Goal: Information Seeking & Learning: Learn about a topic

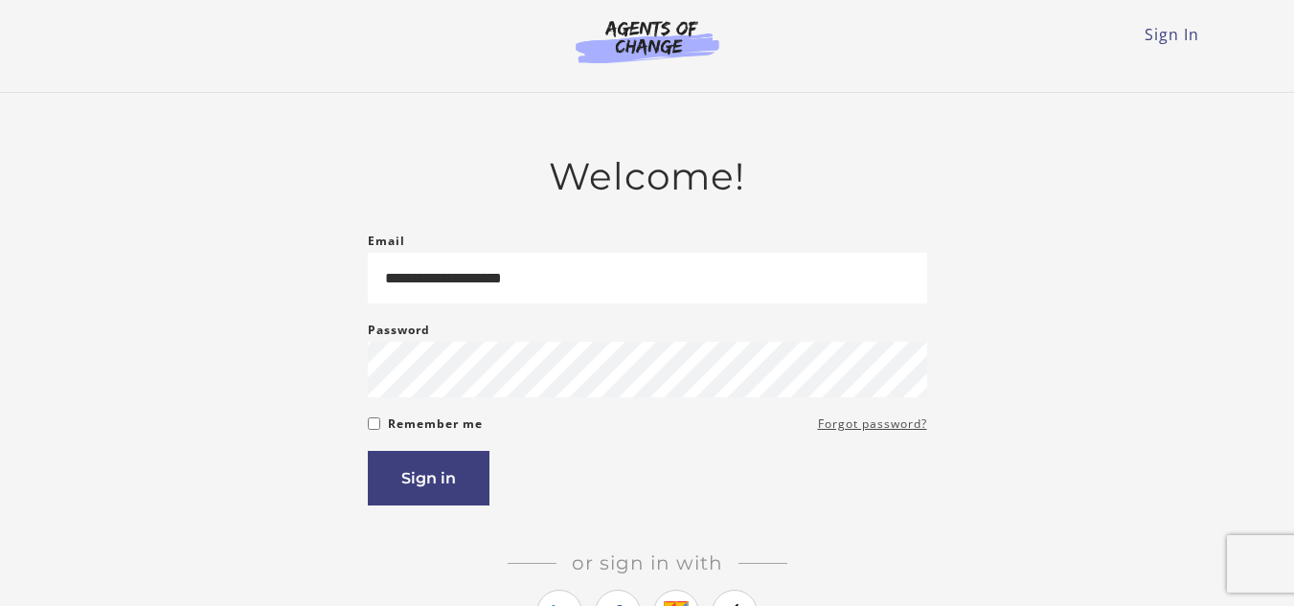
type input "**********"
click at [903, 431] on link "Forgot password?" at bounding box center [872, 424] width 109 height 23
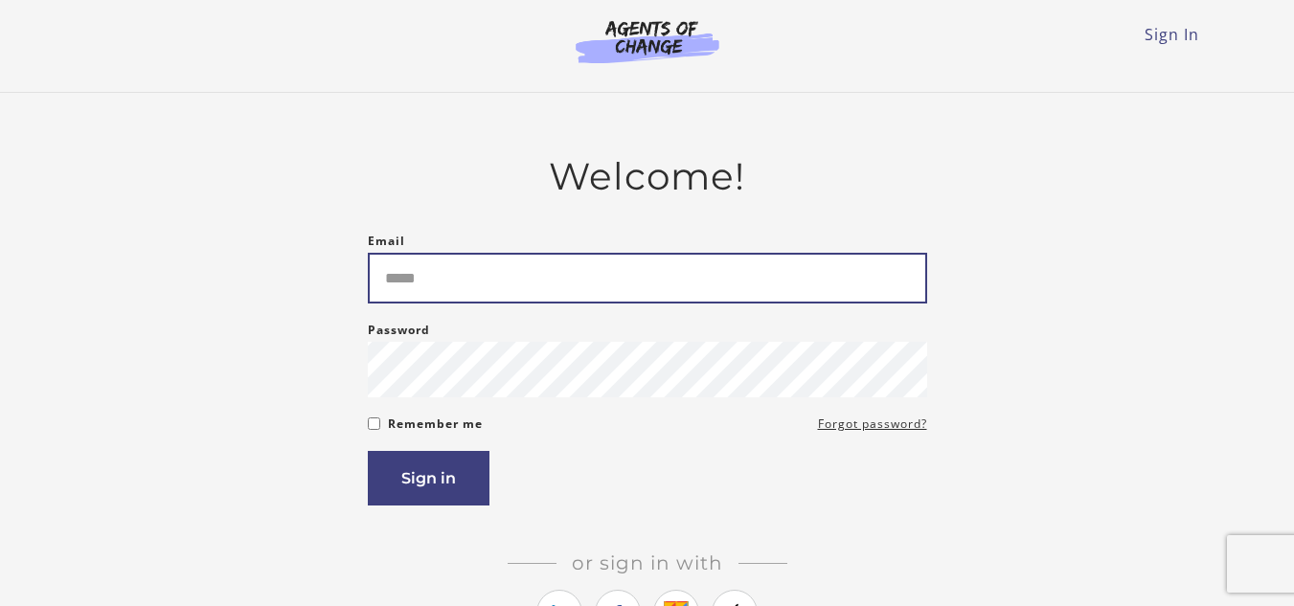
click at [398, 277] on input "Email" at bounding box center [647, 278] width 559 height 51
click at [368, 451] on button "Sign in" at bounding box center [429, 478] width 122 height 55
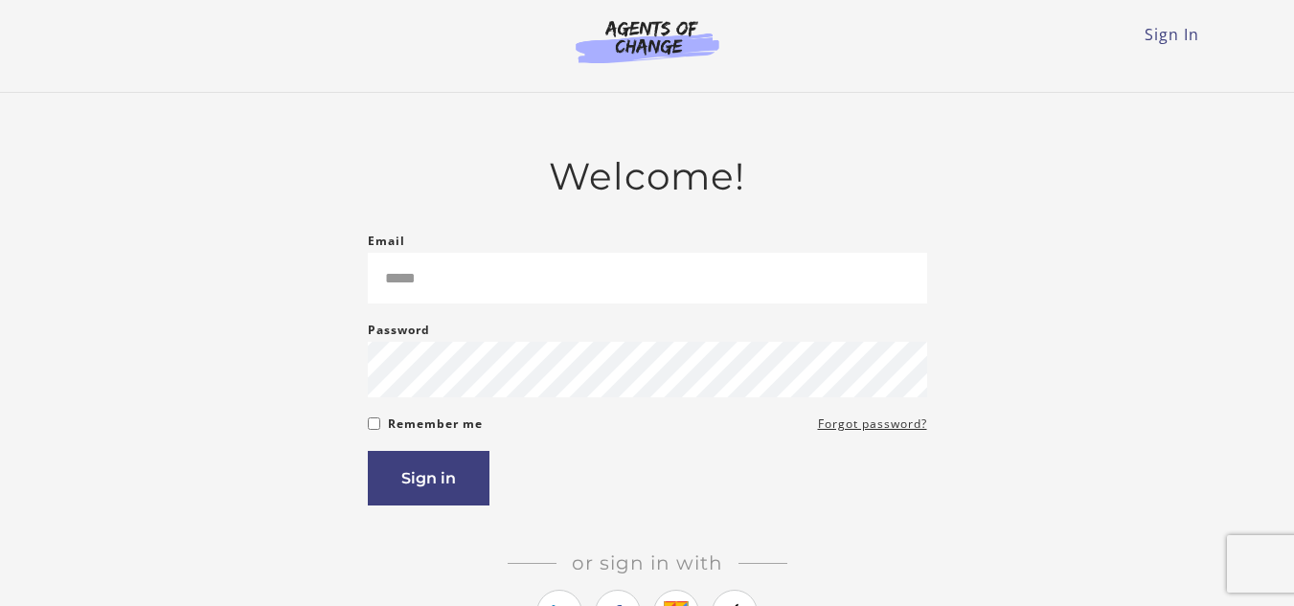
drag, startPoint x: 882, startPoint y: 426, endPoint x: 1302, endPoint y: 139, distance: 508.5
click at [882, 432] on form "Email Please enter a valid email address Password Password must be at least 8 c…" at bounding box center [647, 368] width 559 height 276
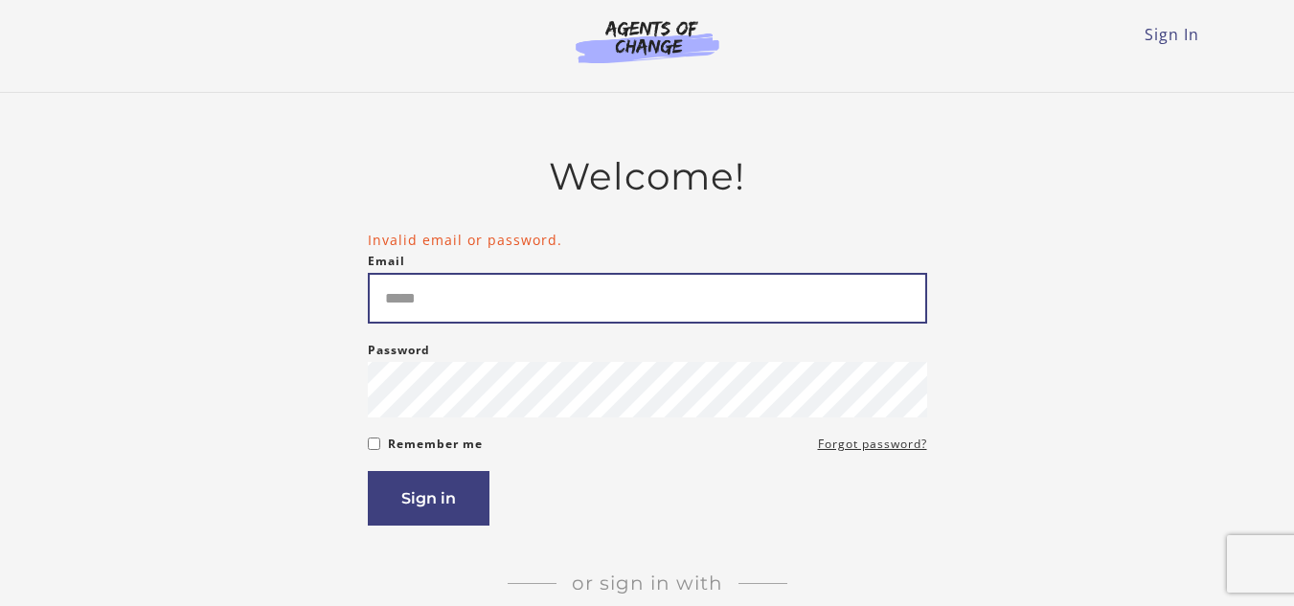
click at [503, 287] on input "Email" at bounding box center [647, 298] width 559 height 51
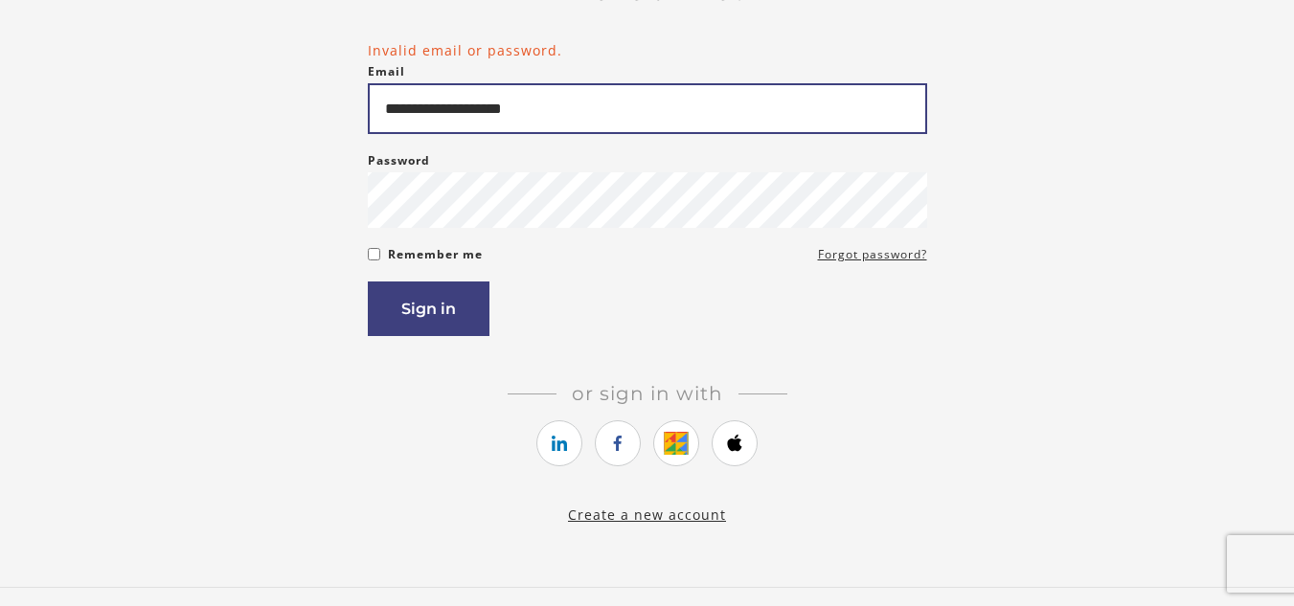
scroll to position [278, 0]
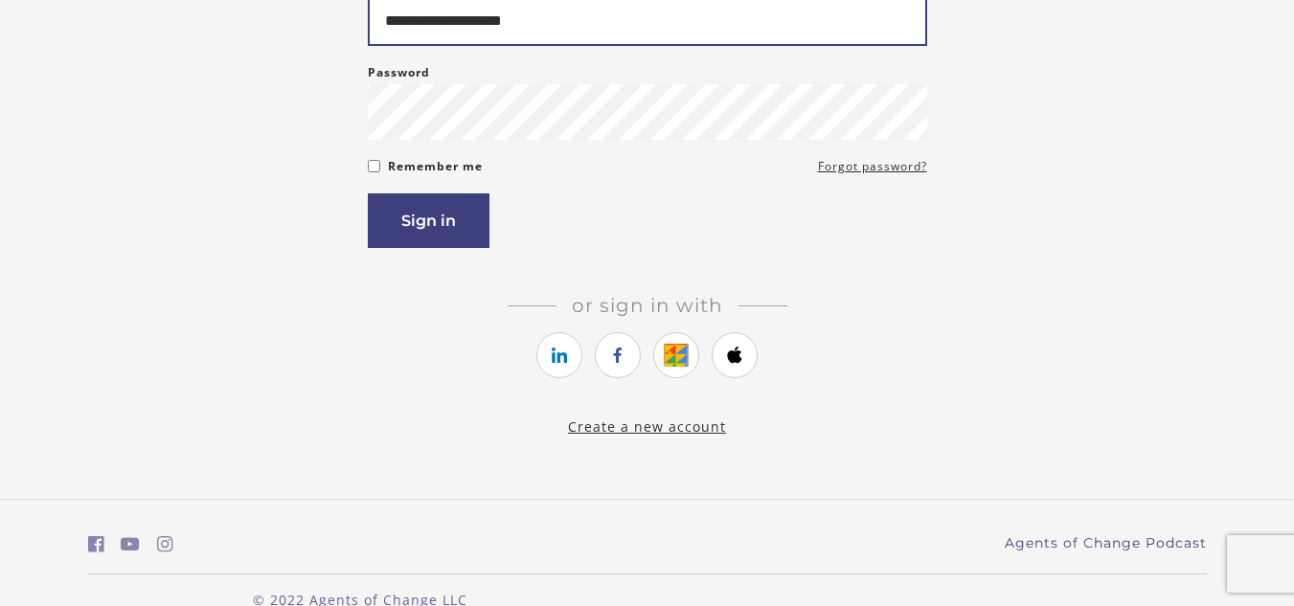
type input "**********"
drag, startPoint x: 1271, startPoint y: 427, endPoint x: 1250, endPoint y: 457, distance: 36.4
click at [1250, 457] on main "**********" at bounding box center [647, 157] width 1294 height 684
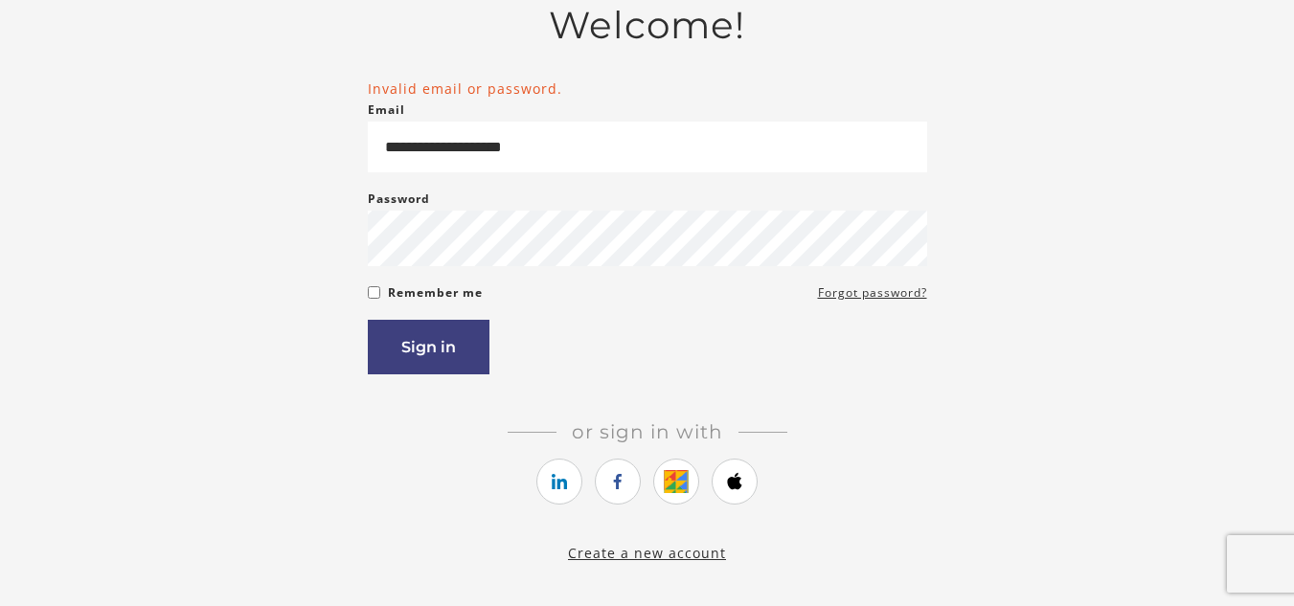
scroll to position [153, 0]
click at [450, 351] on button "Sign in" at bounding box center [429, 345] width 122 height 55
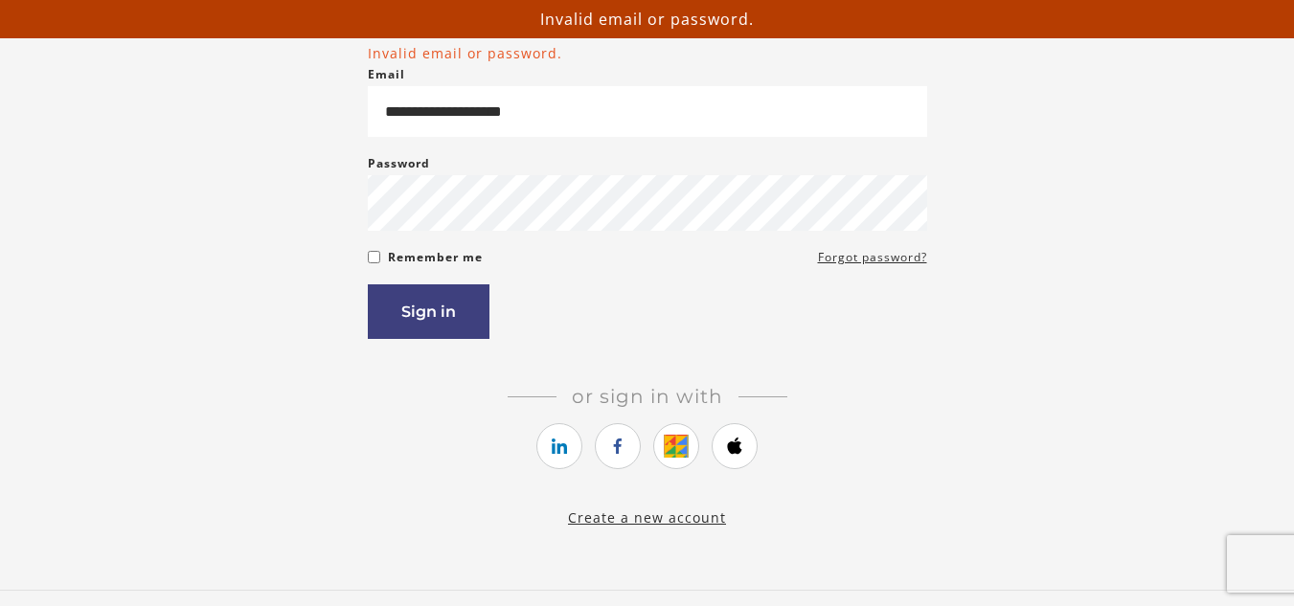
scroll to position [179, 0]
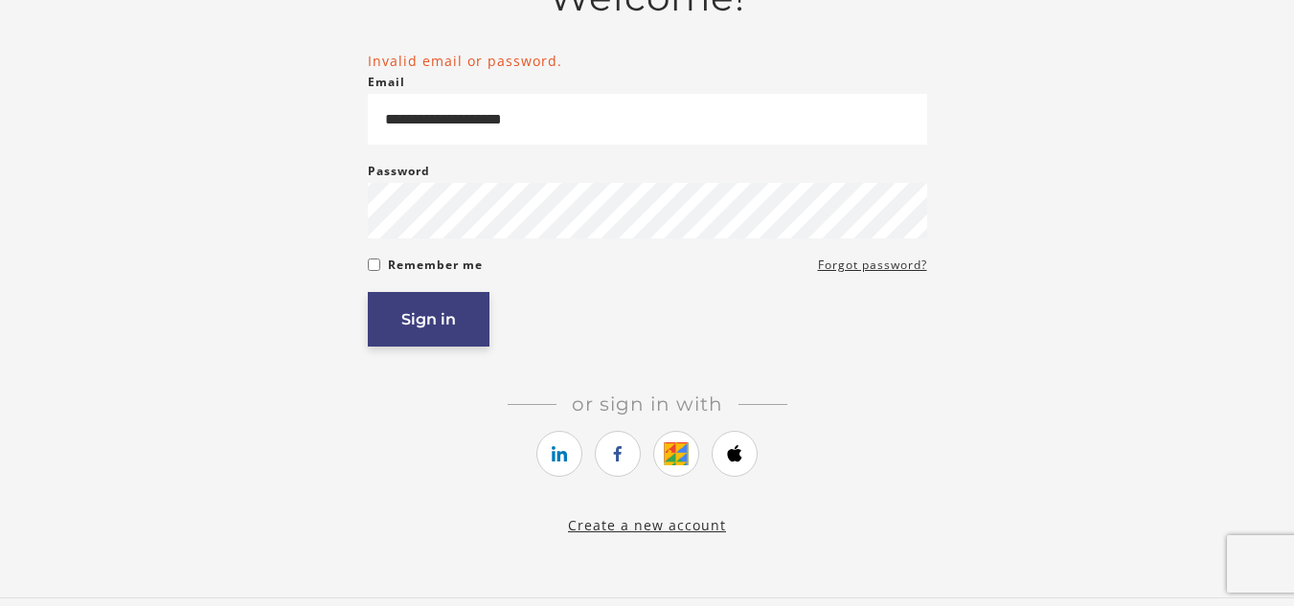
click at [402, 333] on button "Sign in" at bounding box center [429, 319] width 122 height 55
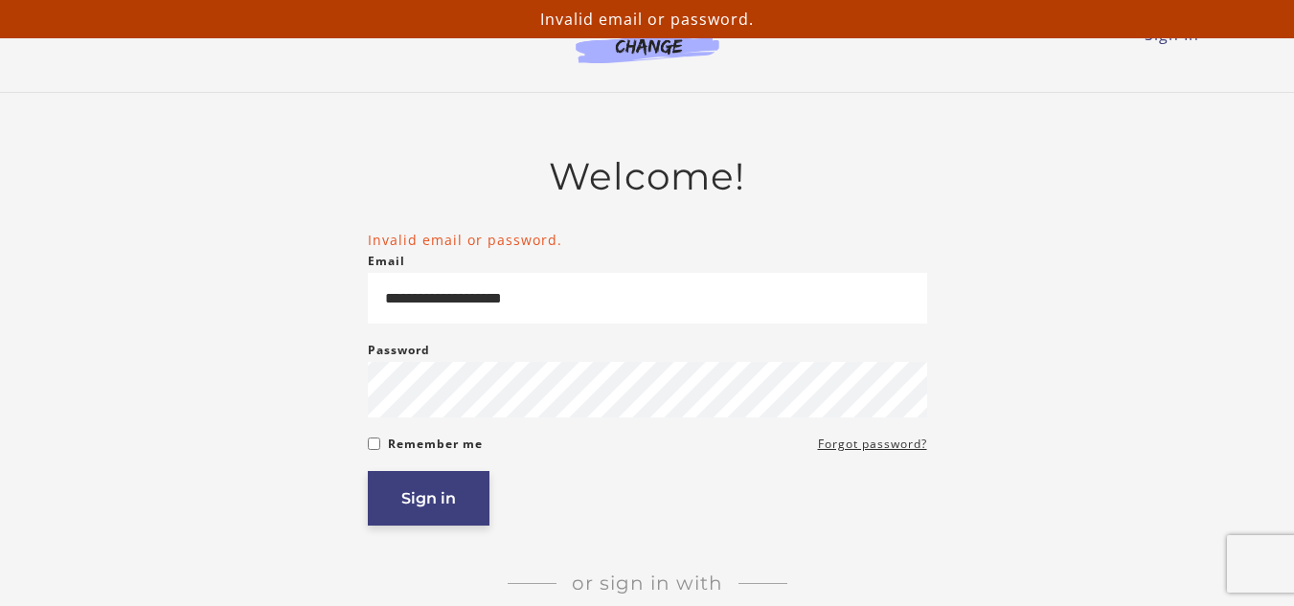
click at [420, 499] on button "Sign in" at bounding box center [429, 498] width 122 height 55
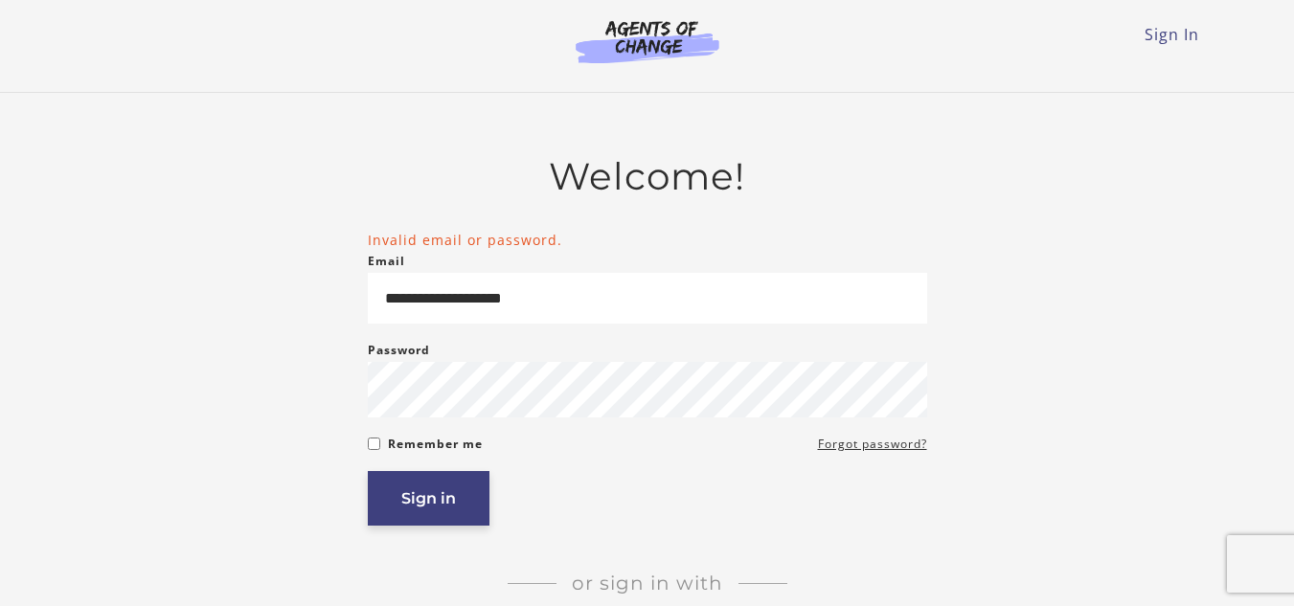
click at [448, 503] on button "Sign in" at bounding box center [429, 498] width 122 height 55
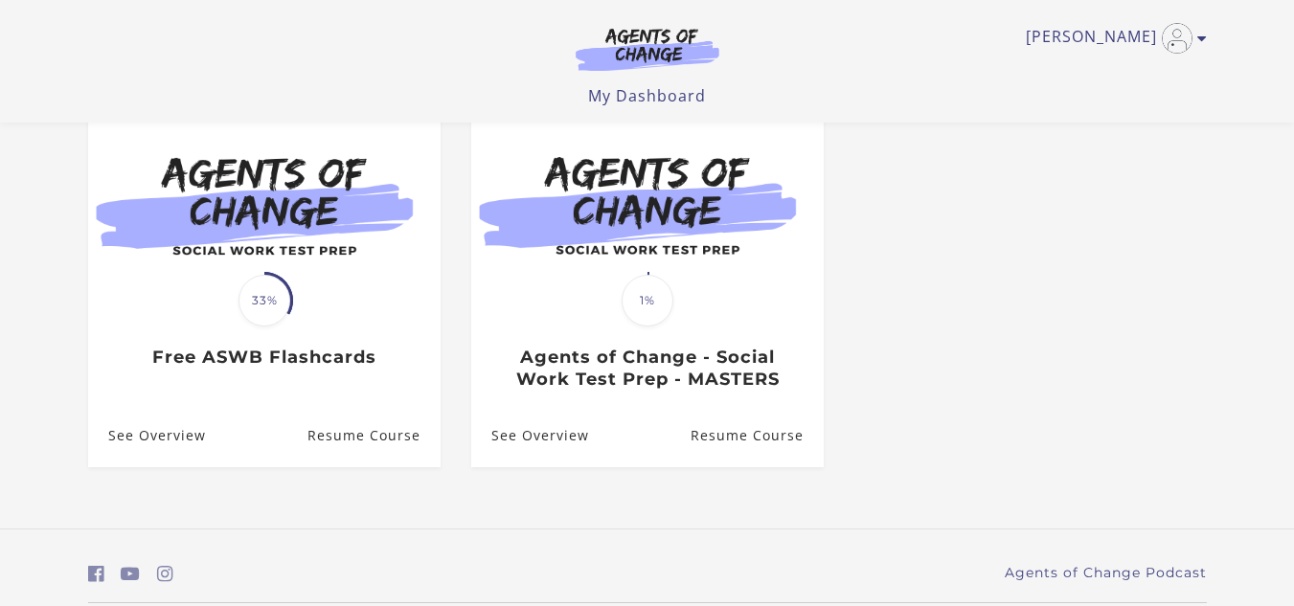
scroll to position [254, 0]
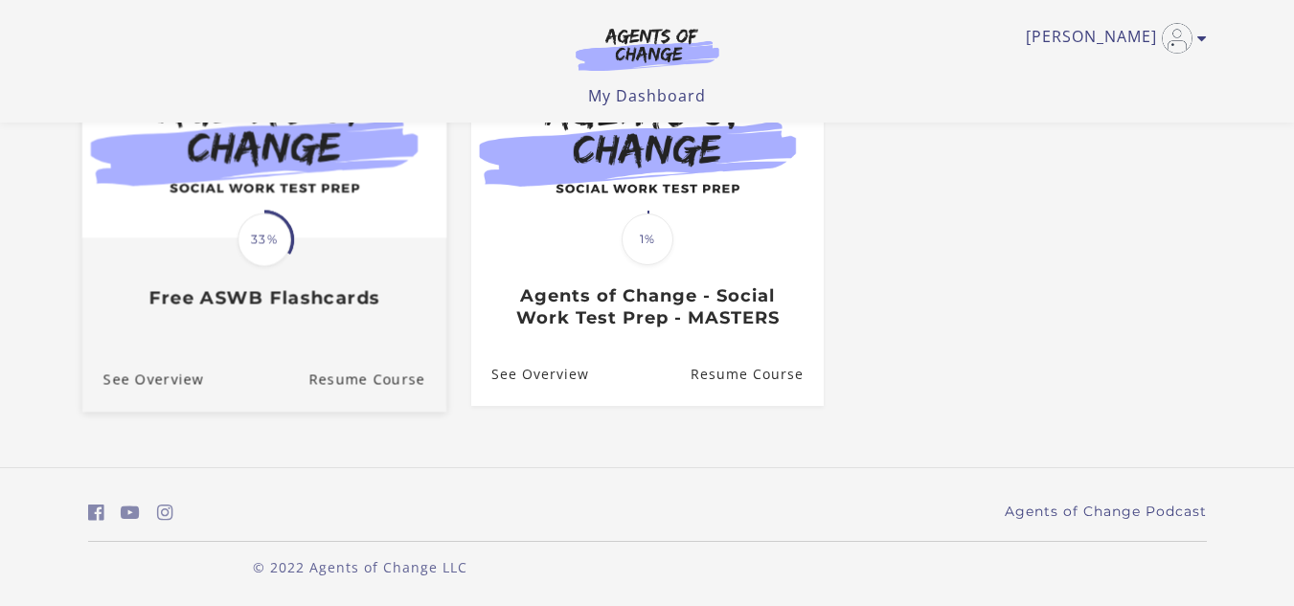
click at [205, 338] on div "Translation missing: en.liquid.partials.dashboard_course_card.progress_descript…" at bounding box center [263, 226] width 364 height 370
click at [251, 310] on link "Translation missing: en.liquid.partials.dashboard_course_card.progress_descript…" at bounding box center [263, 182] width 364 height 283
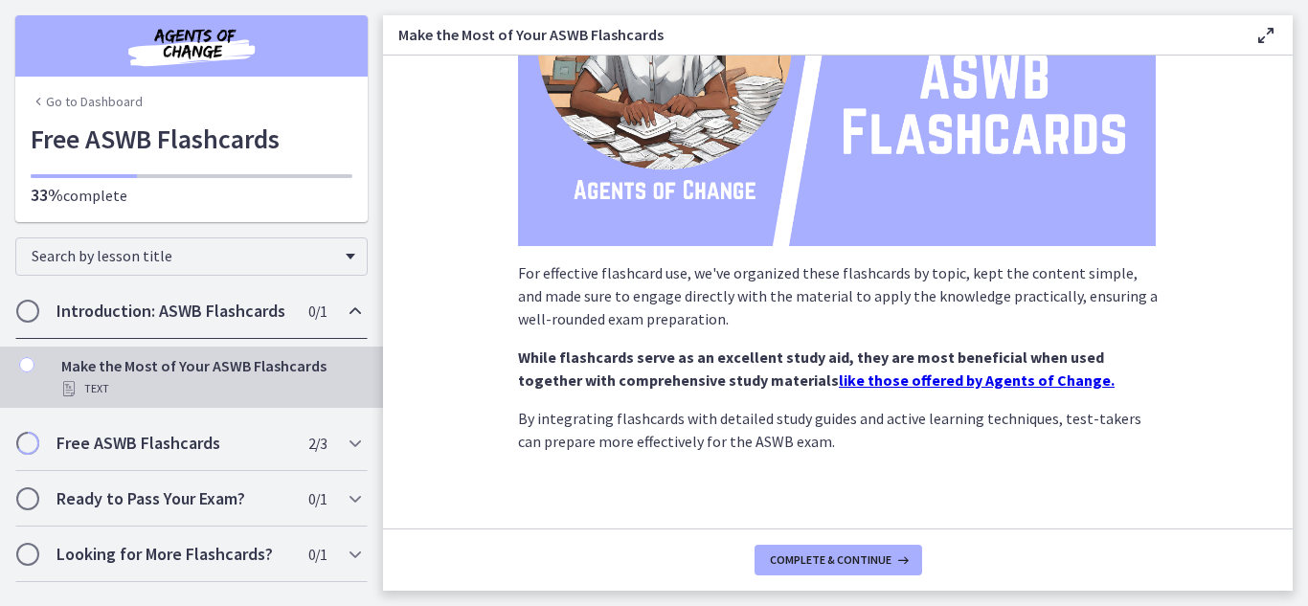
scroll to position [338, 0]
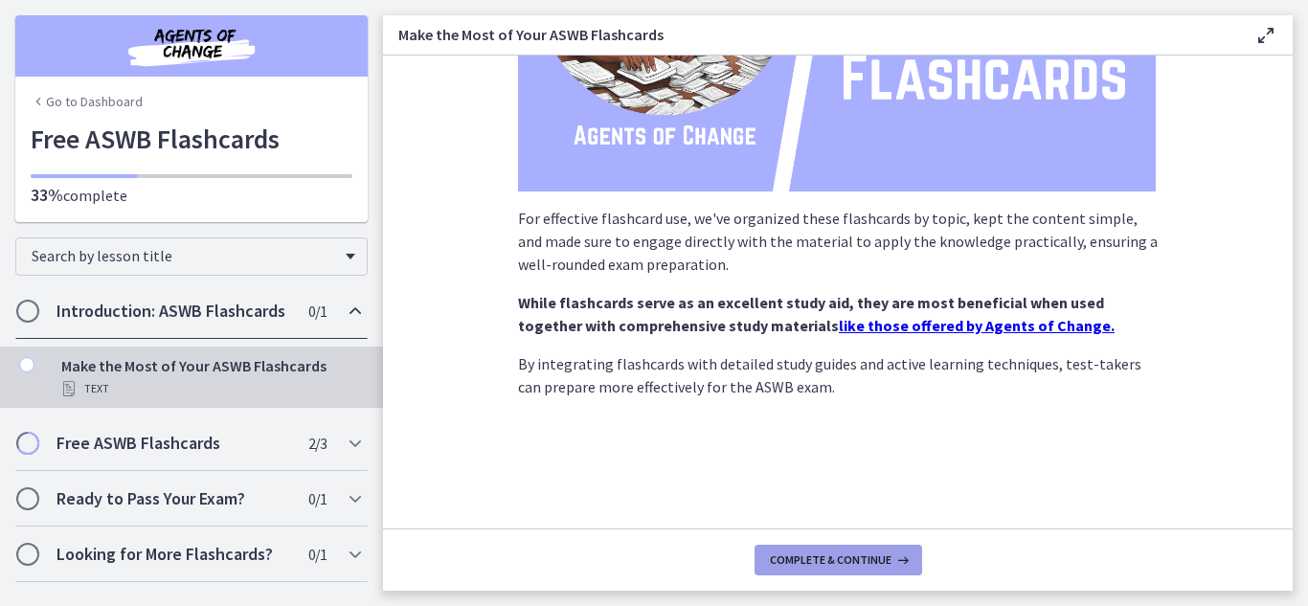
click at [873, 561] on span "Complete & continue" at bounding box center [831, 560] width 122 height 15
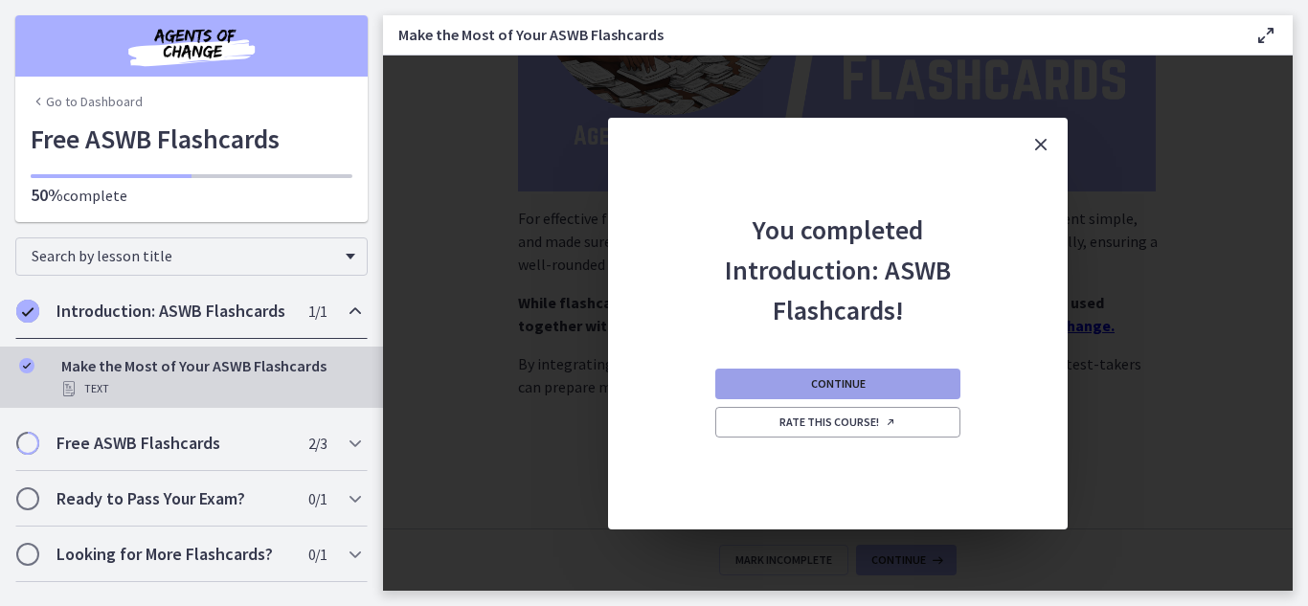
click at [916, 393] on button "Continue" at bounding box center [837, 384] width 245 height 31
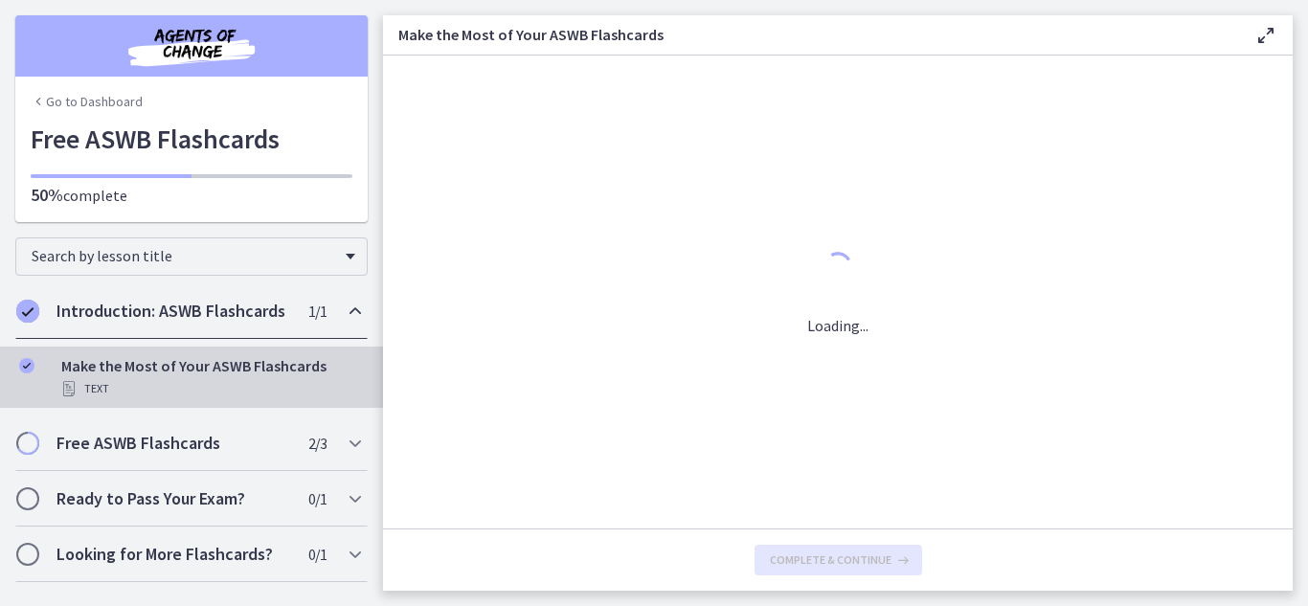
scroll to position [0, 0]
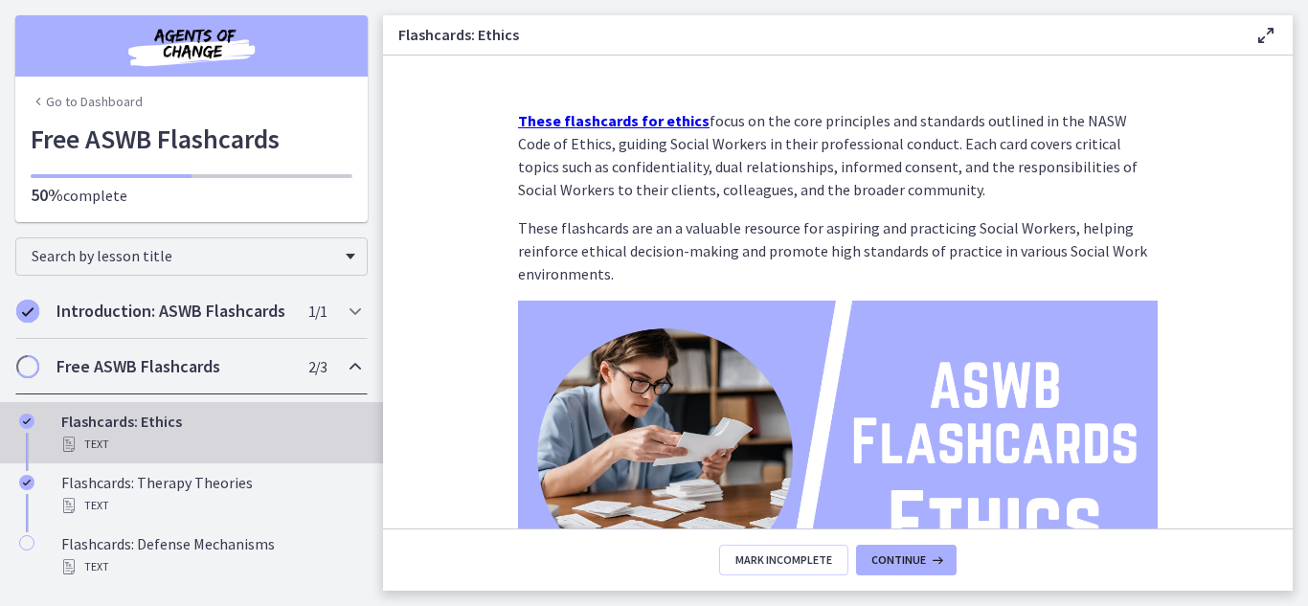
scroll to position [122, 0]
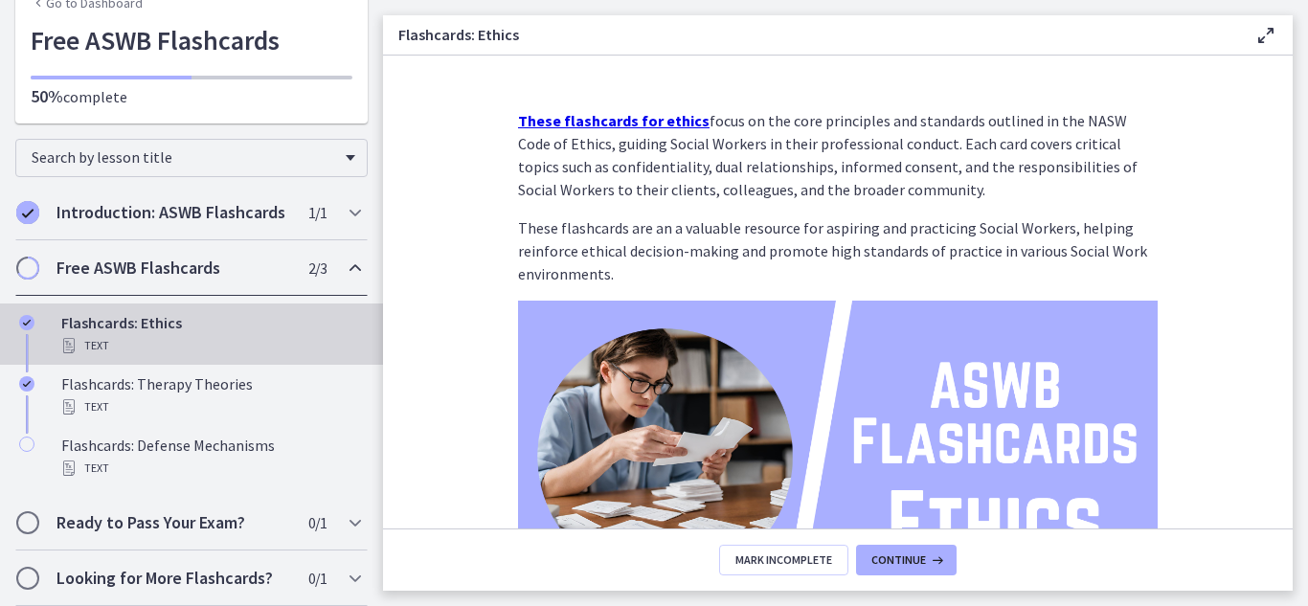
click at [251, 262] on h2 "Free ASWB Flashcards" at bounding box center [174, 268] width 234 height 23
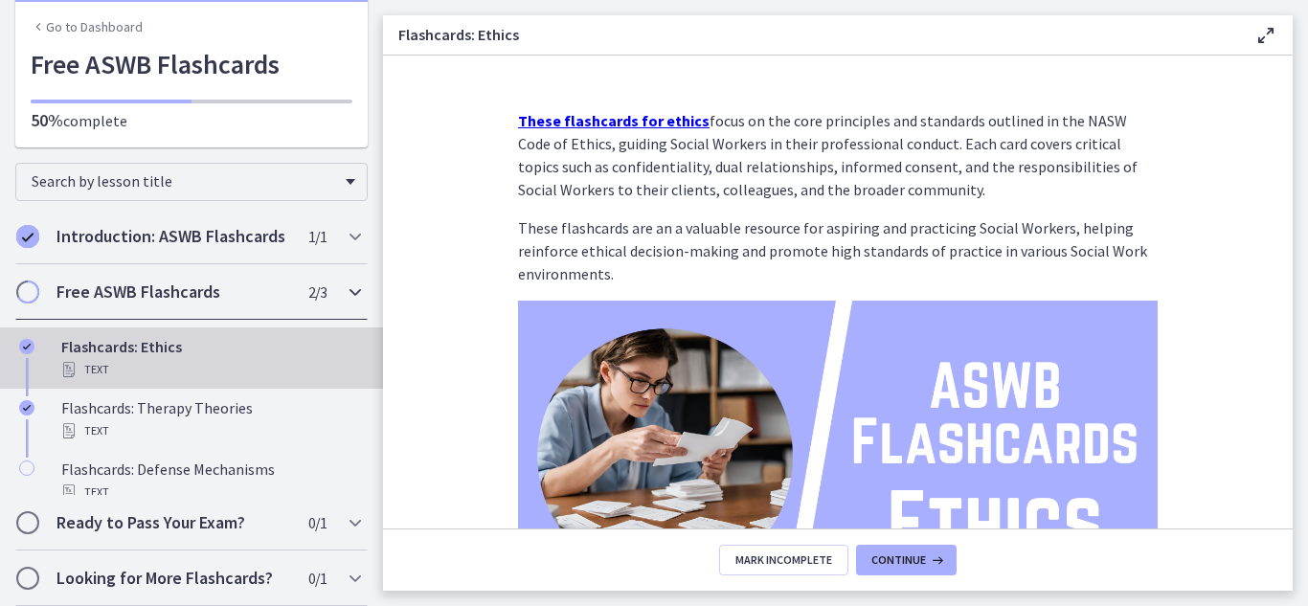
scroll to position [0, 0]
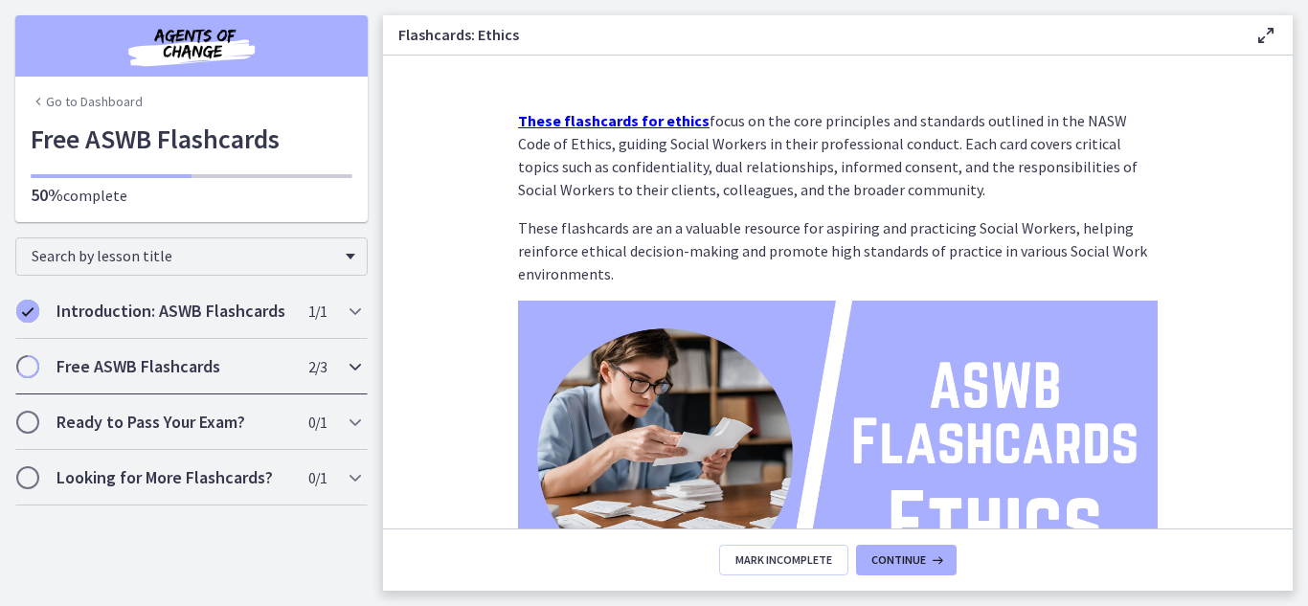
click at [212, 362] on h2 "Free ASWB Flashcards" at bounding box center [174, 366] width 234 height 23
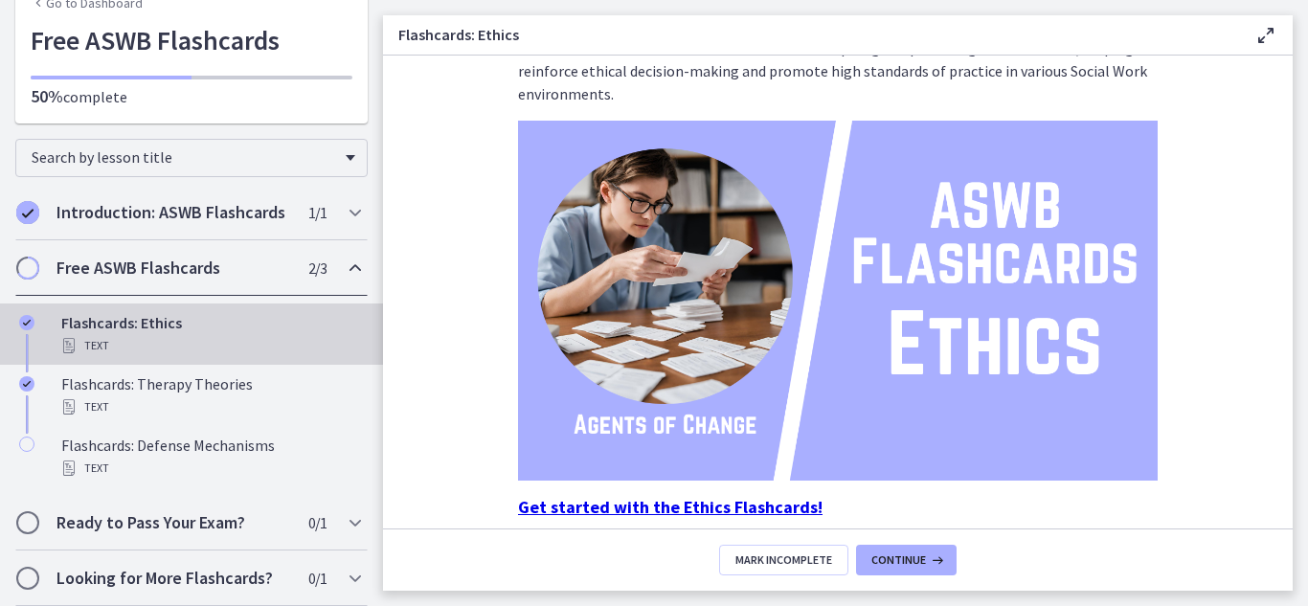
scroll to position [262, 0]
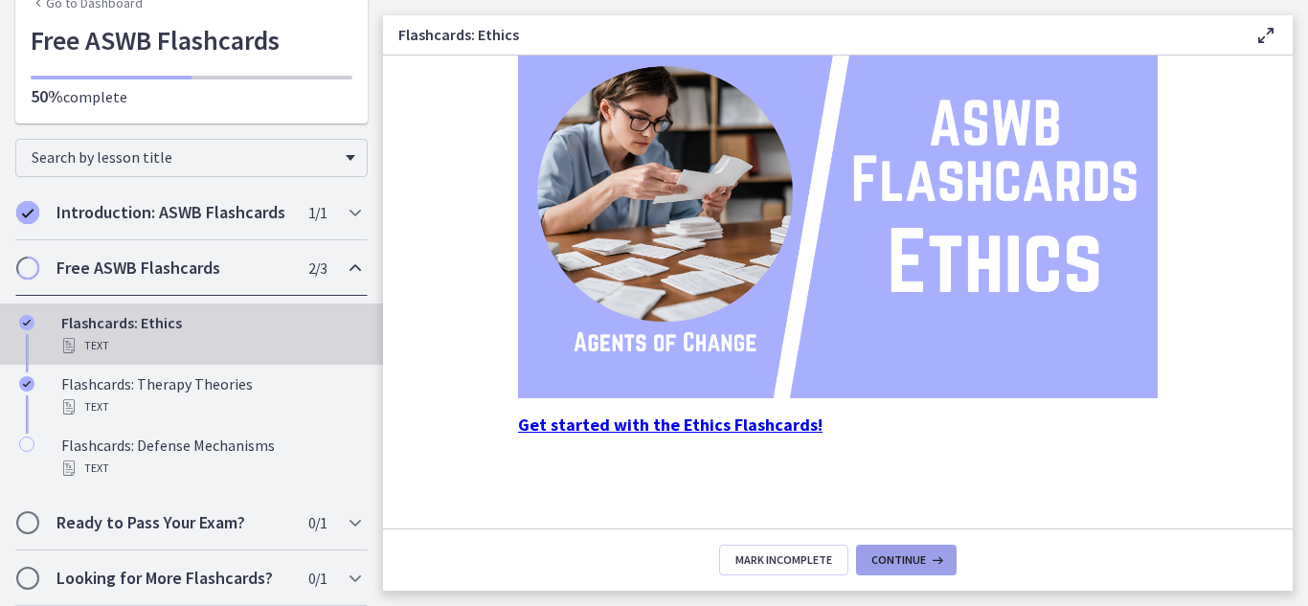
click at [883, 559] on span "Continue" at bounding box center [899, 560] width 55 height 15
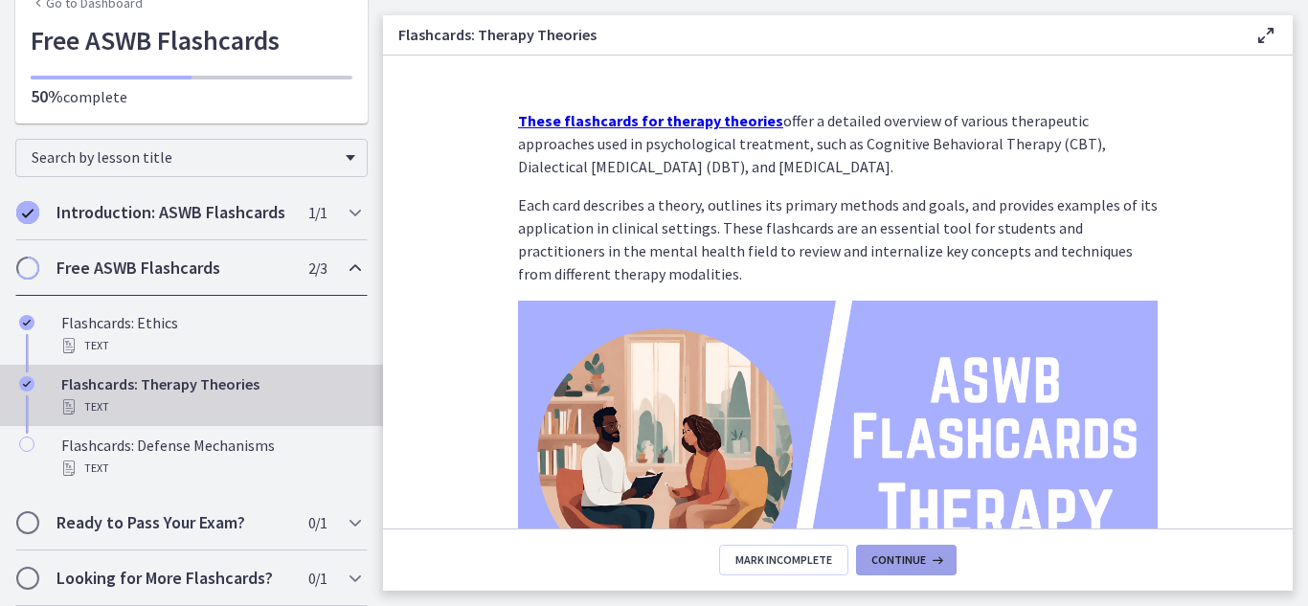
click at [883, 559] on span "Continue" at bounding box center [899, 560] width 55 height 15
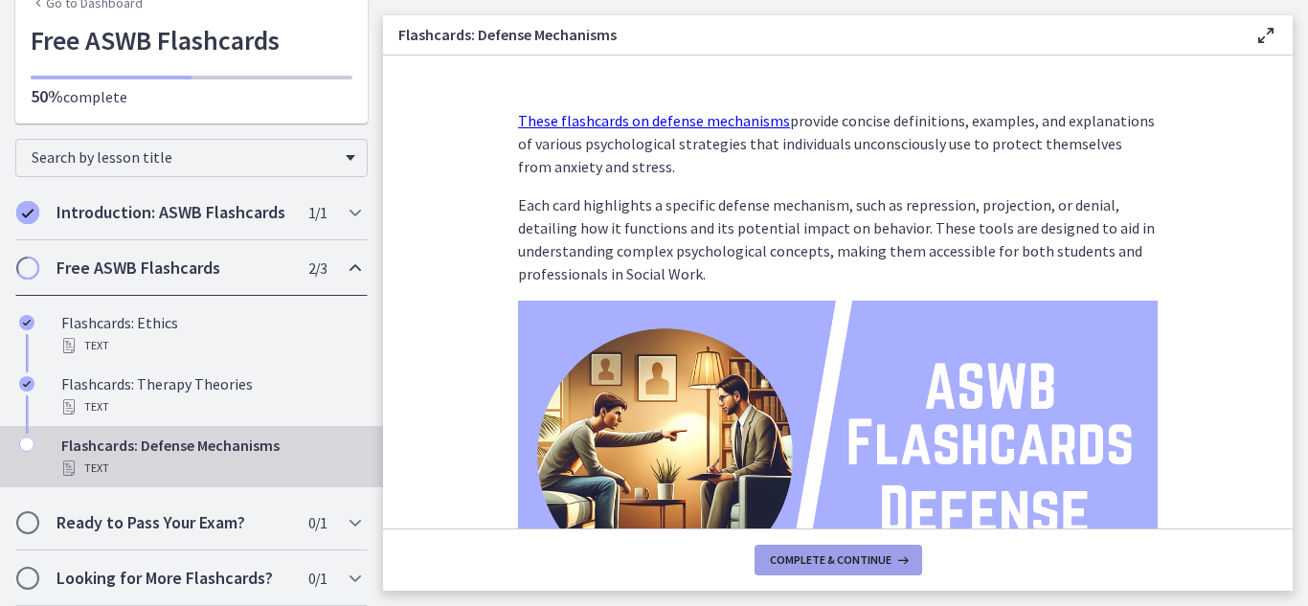
click at [883, 559] on span "Complete & continue" at bounding box center [831, 560] width 122 height 15
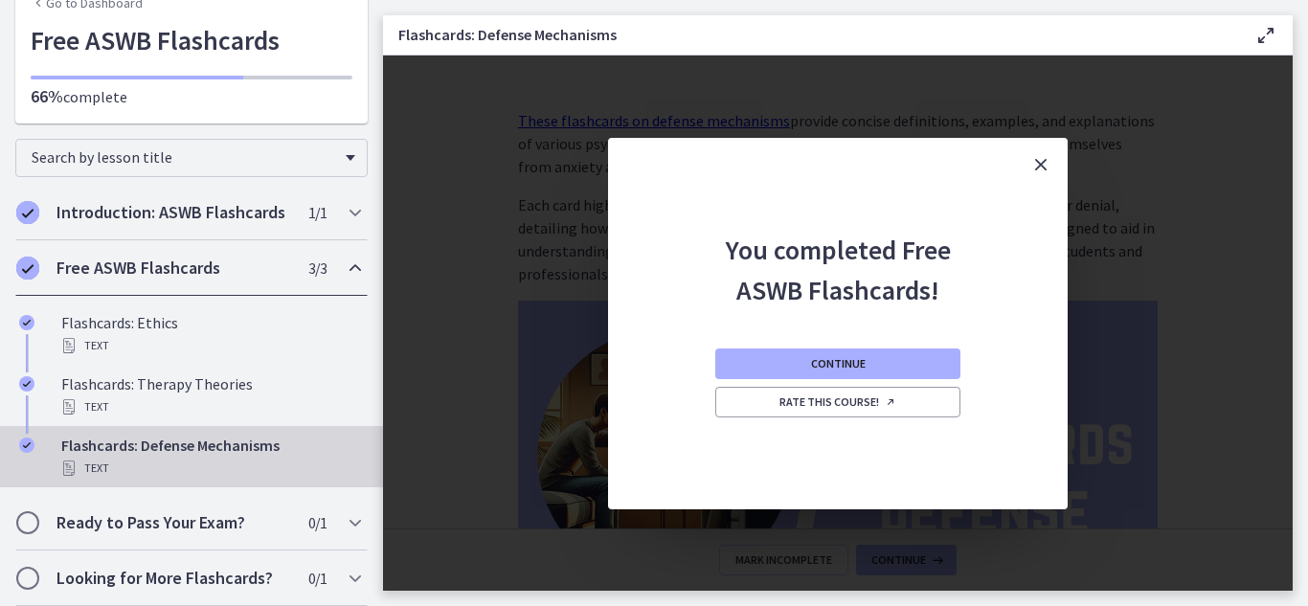
click at [1048, 160] on icon "Close" at bounding box center [1041, 164] width 23 height 23
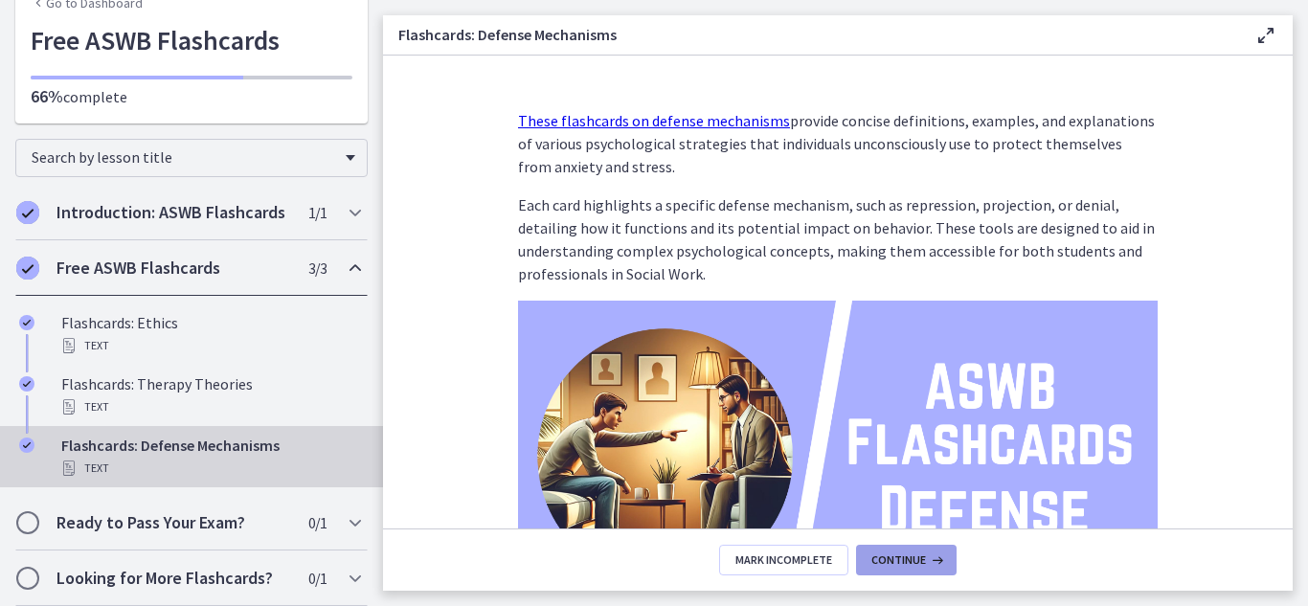
click at [915, 549] on button "Continue" at bounding box center [906, 560] width 101 height 31
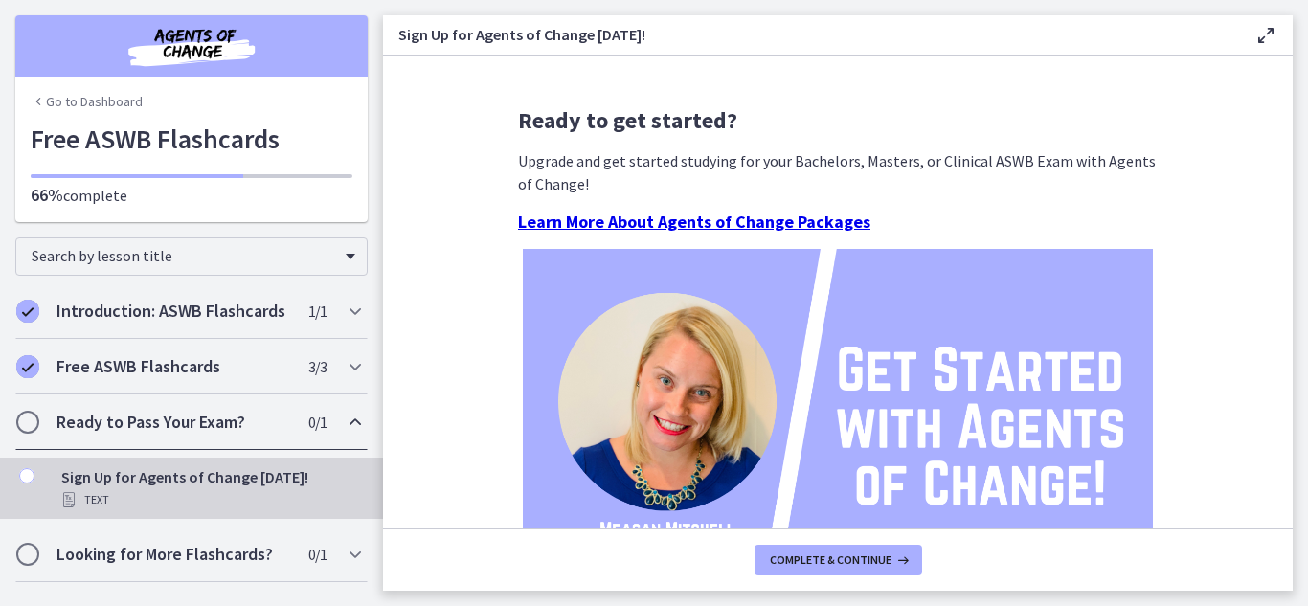
click at [27, 434] on div "Ready to Pass Your Exam? 0 / 1 Completed" at bounding box center [191, 423] width 352 height 56
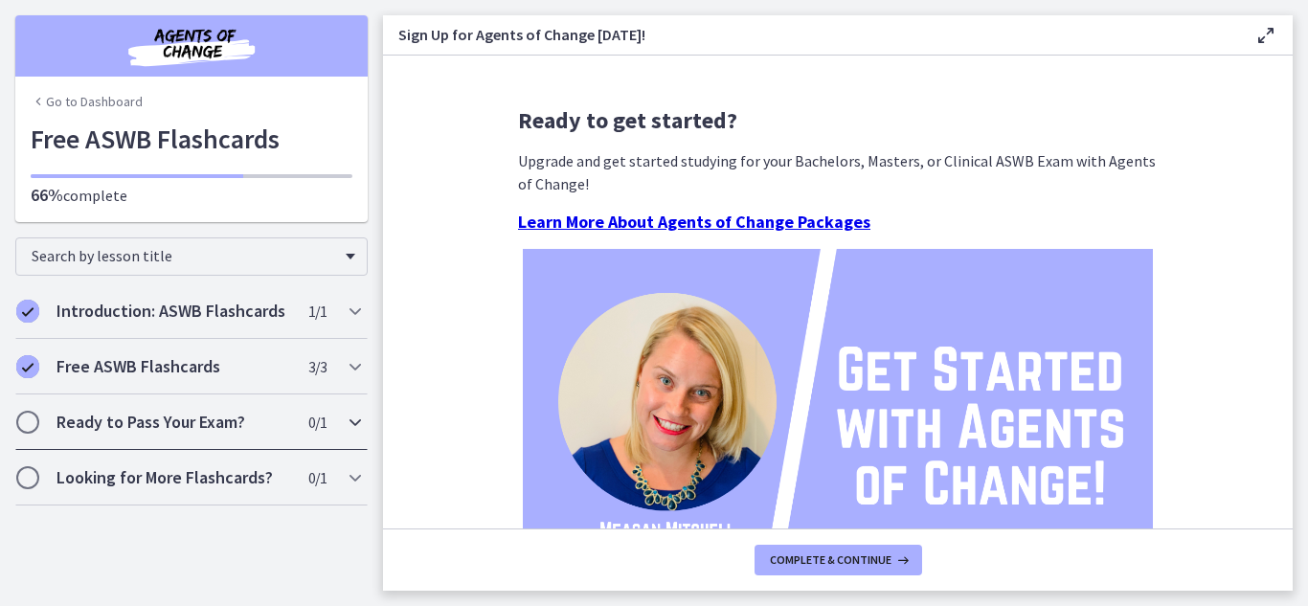
click at [27, 434] on div "Ready to Pass Your Exam? 0 / 1 Completed" at bounding box center [191, 423] width 352 height 56
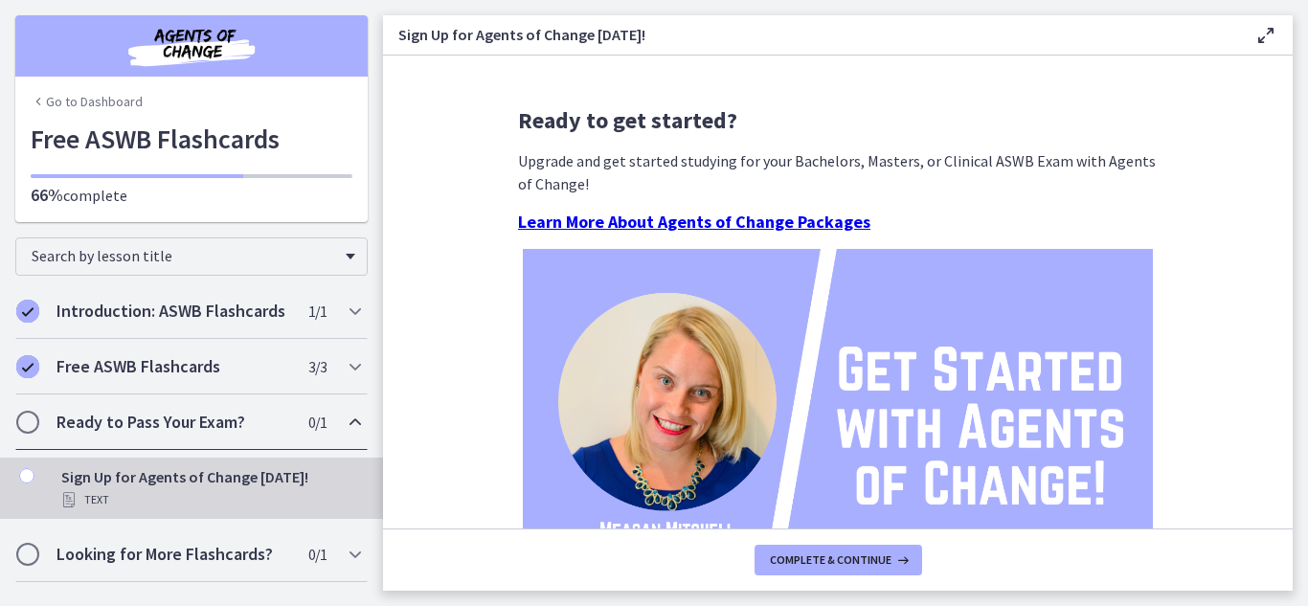
click at [26, 478] on icon "Chapters" at bounding box center [26, 475] width 15 height 15
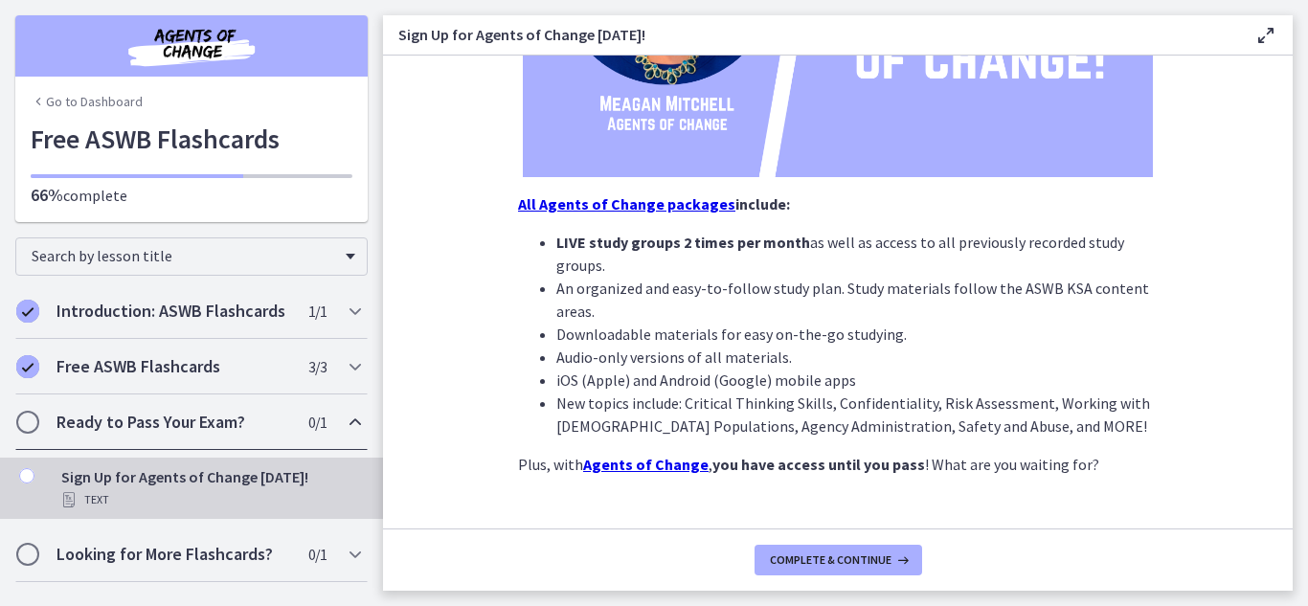
scroll to position [465, 0]
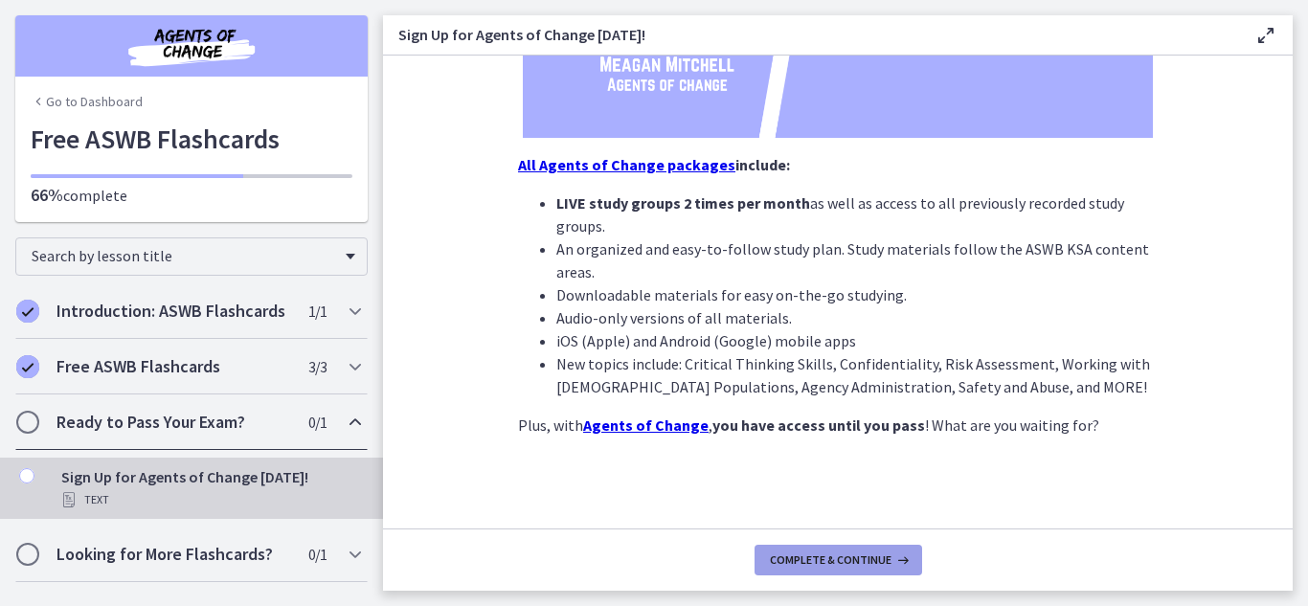
click at [895, 575] on button "Complete & continue" at bounding box center [839, 560] width 168 height 31
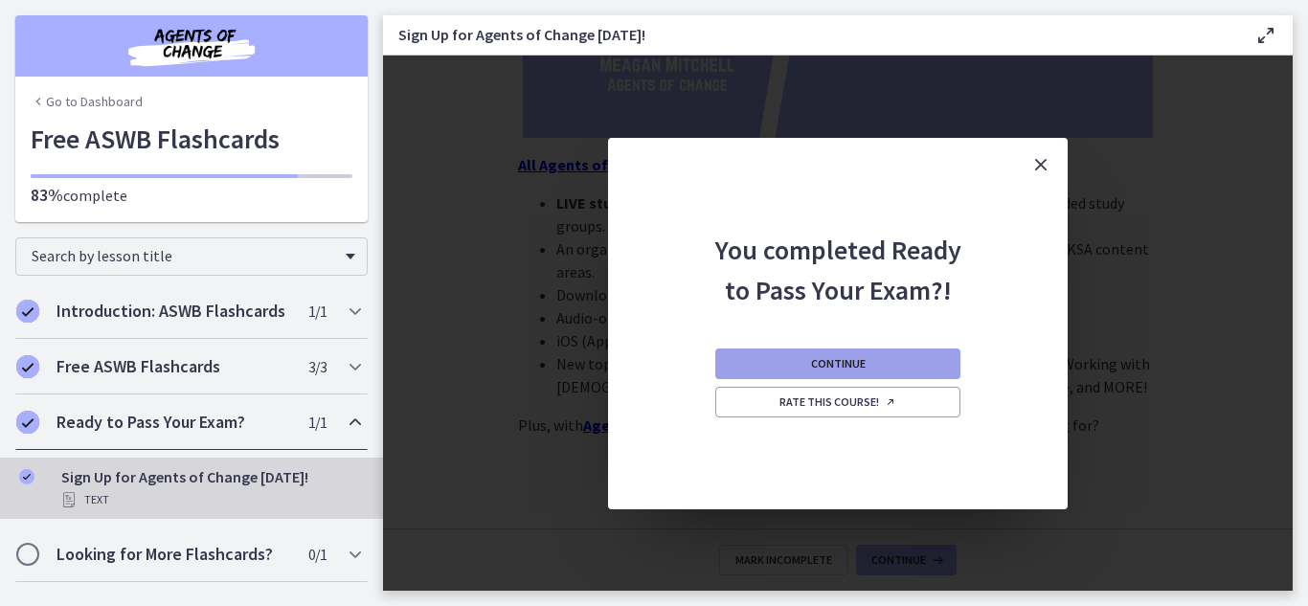
click at [878, 367] on button "Continue" at bounding box center [837, 364] width 245 height 31
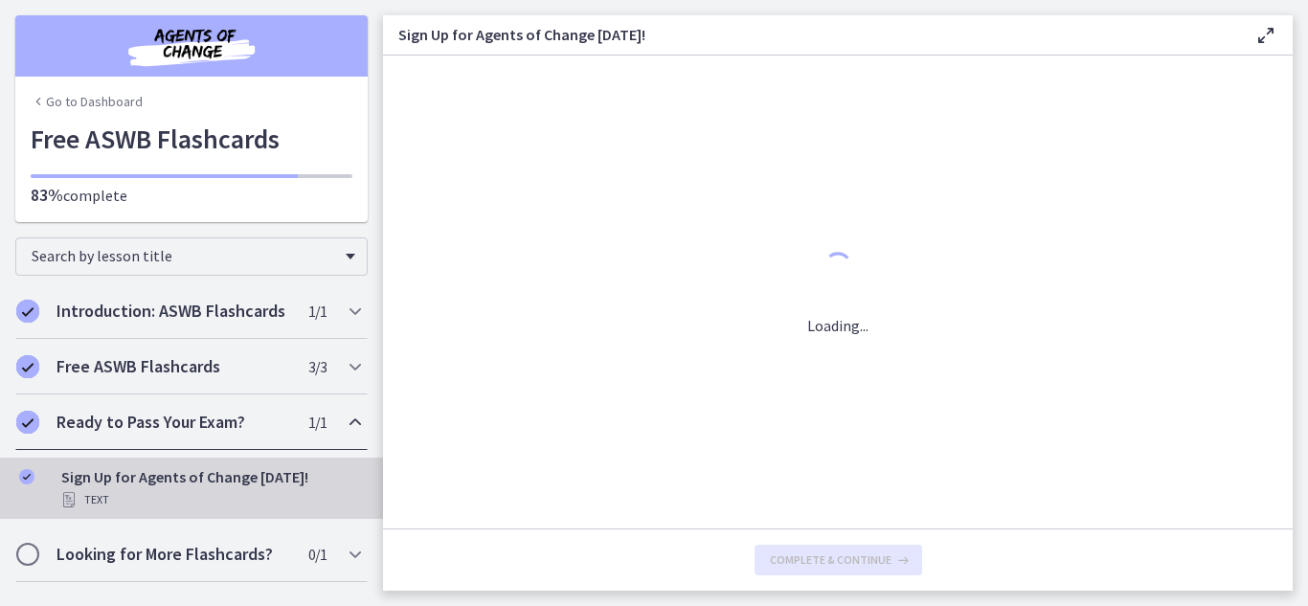
scroll to position [0, 0]
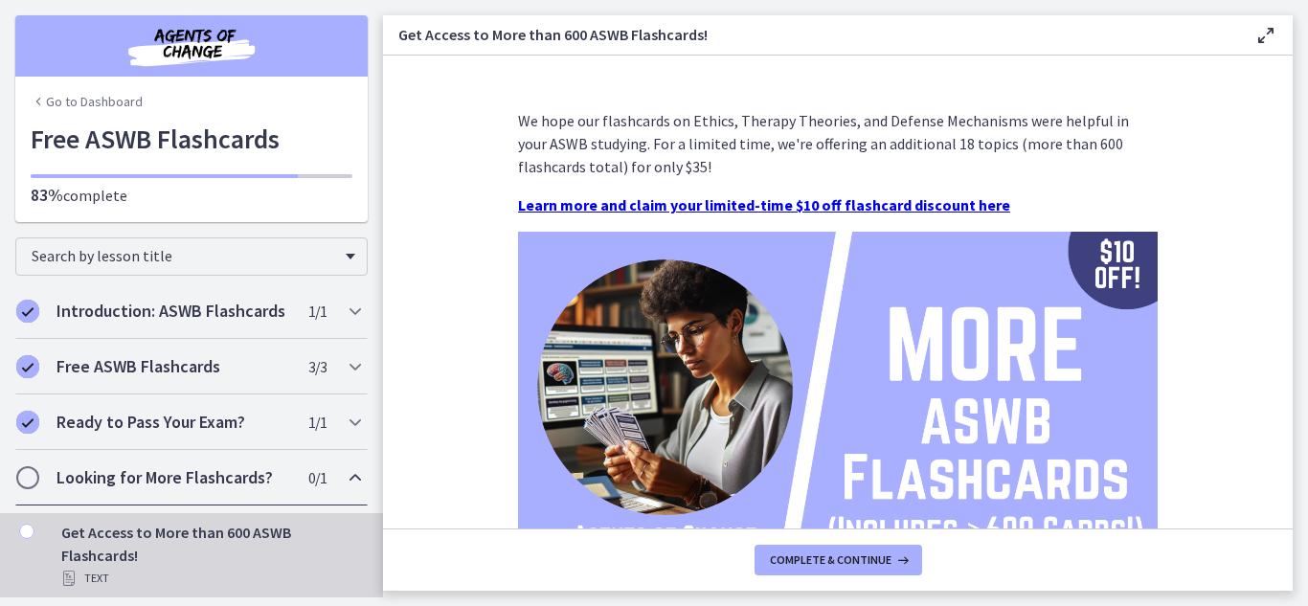
click at [360, 477] on icon "Chapters" at bounding box center [355, 477] width 23 height 23
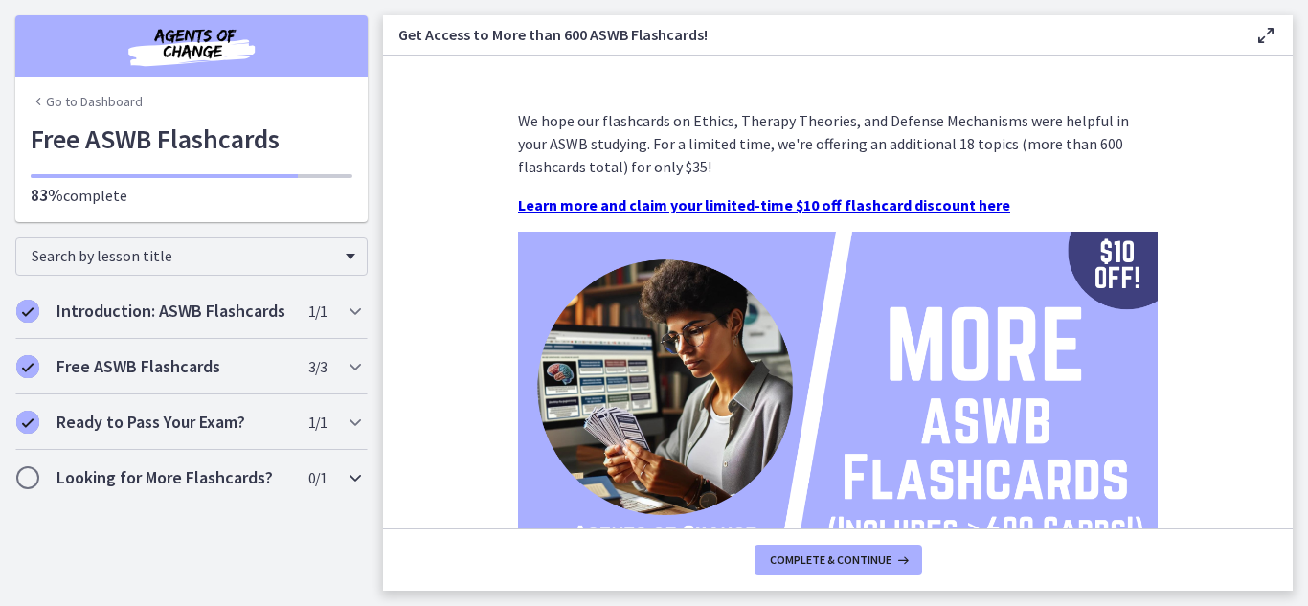
click at [360, 477] on icon "Chapters" at bounding box center [355, 477] width 23 height 23
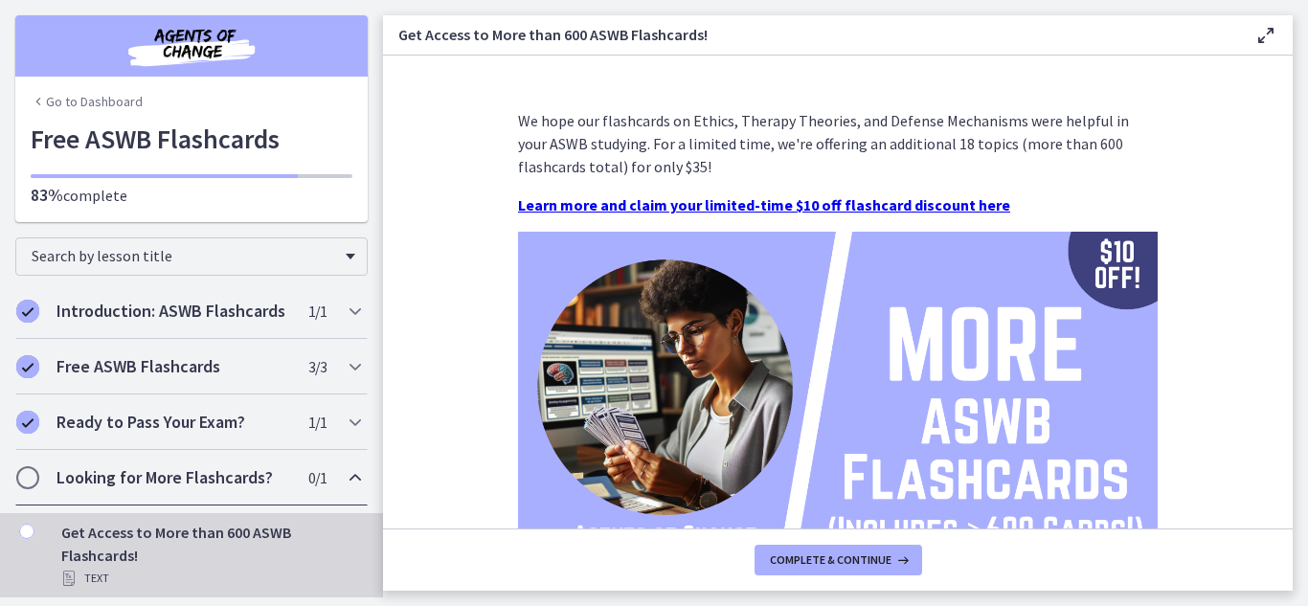
click at [360, 477] on icon "Chapters" at bounding box center [355, 477] width 23 height 23
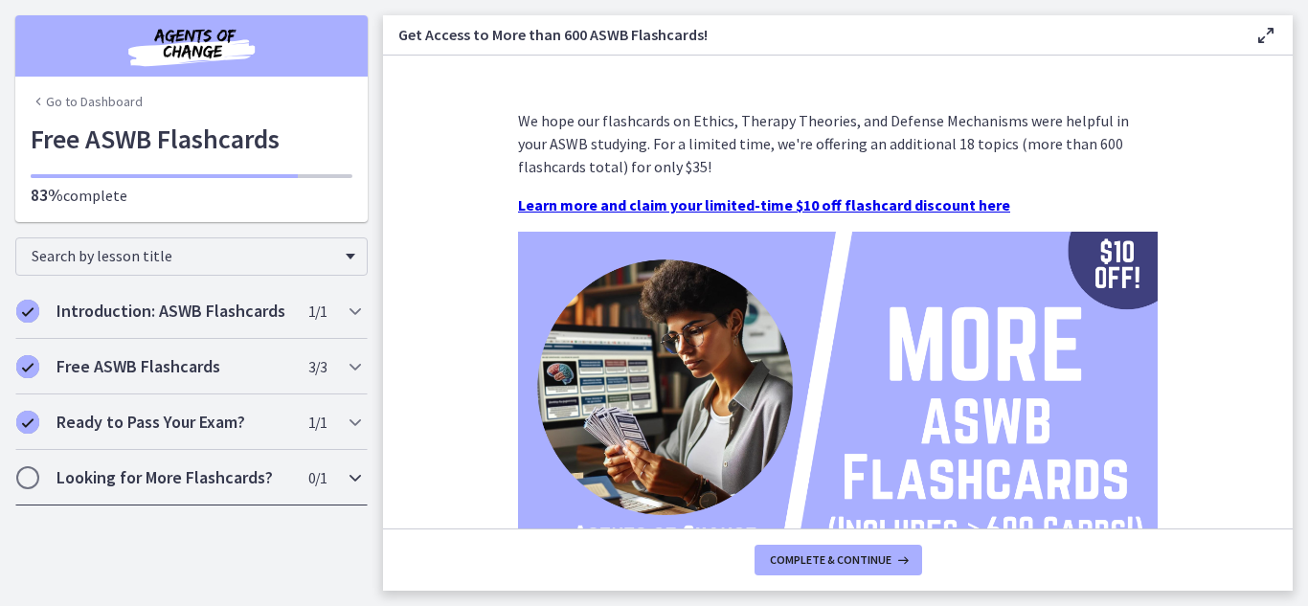
click at [360, 477] on icon "Chapters" at bounding box center [355, 477] width 23 height 23
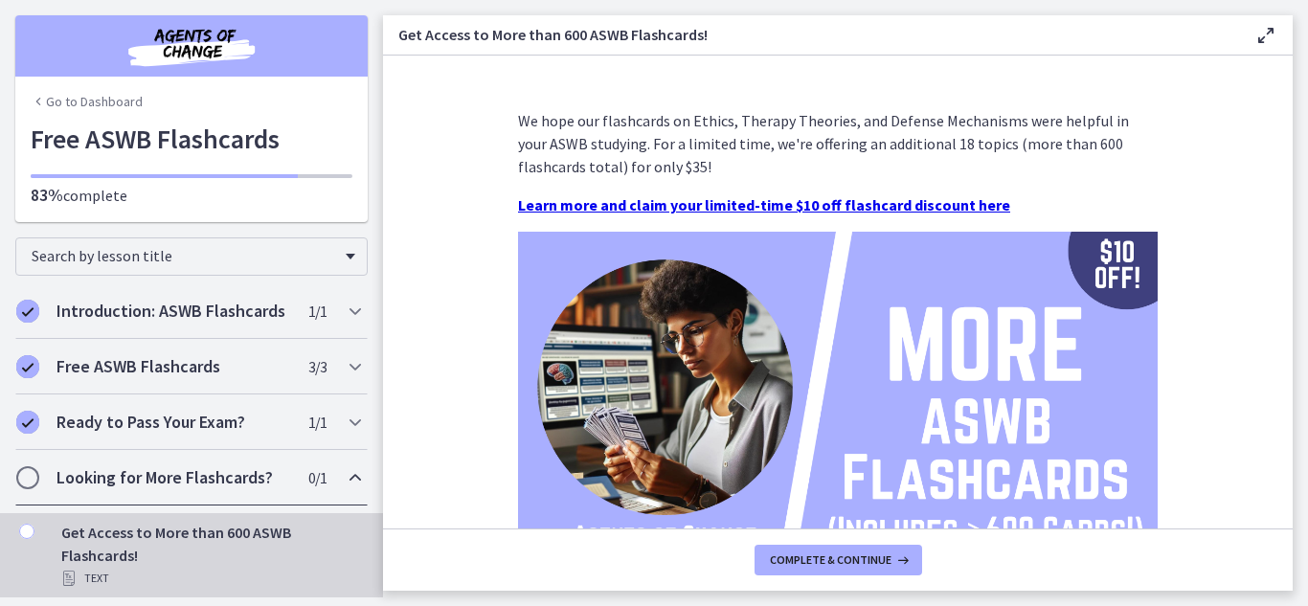
click at [28, 484] on span "Chapters" at bounding box center [27, 477] width 19 height 19
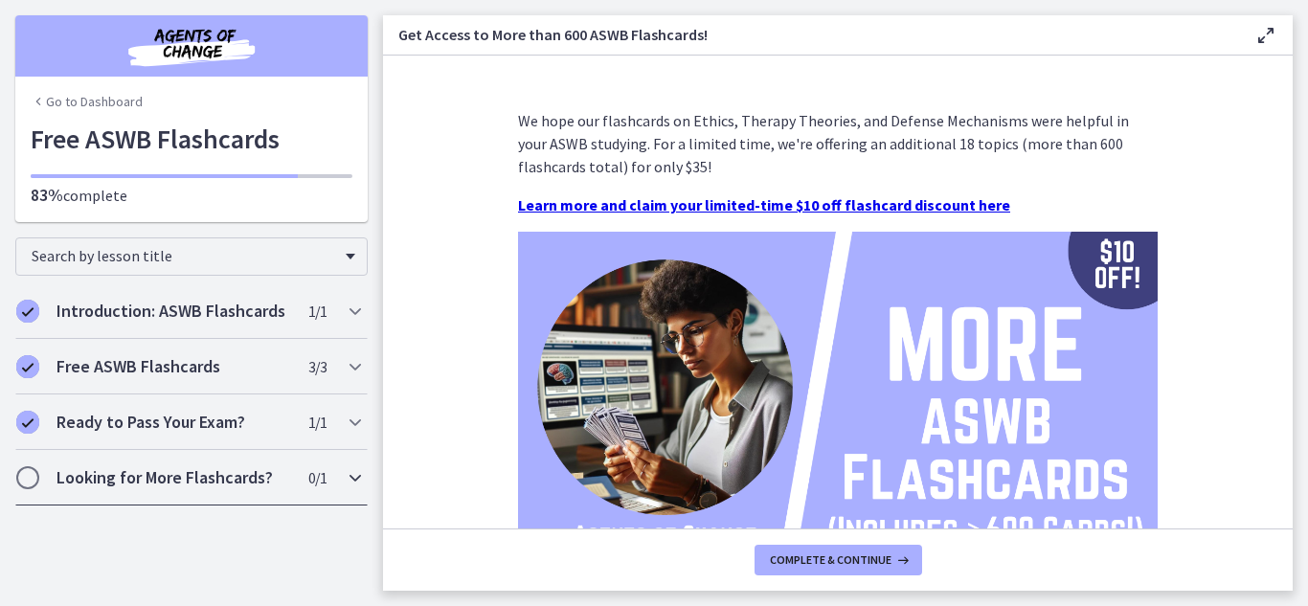
click at [28, 484] on span "Chapters" at bounding box center [27, 477] width 19 height 19
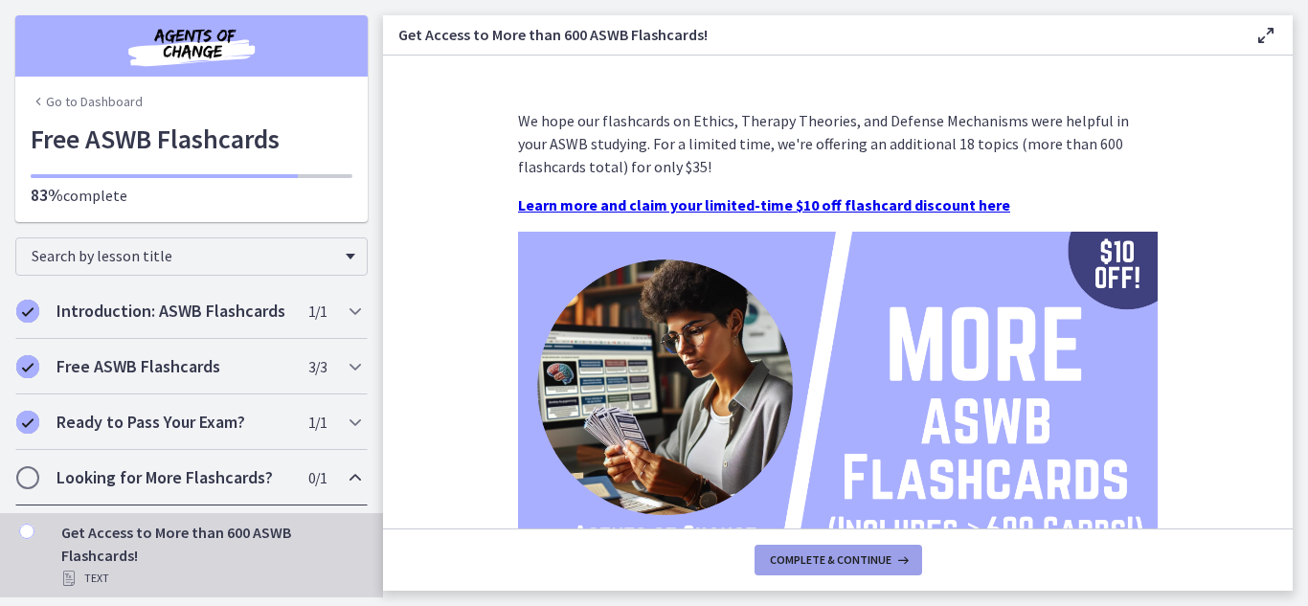
click at [779, 563] on span "Complete & continue" at bounding box center [831, 560] width 122 height 15
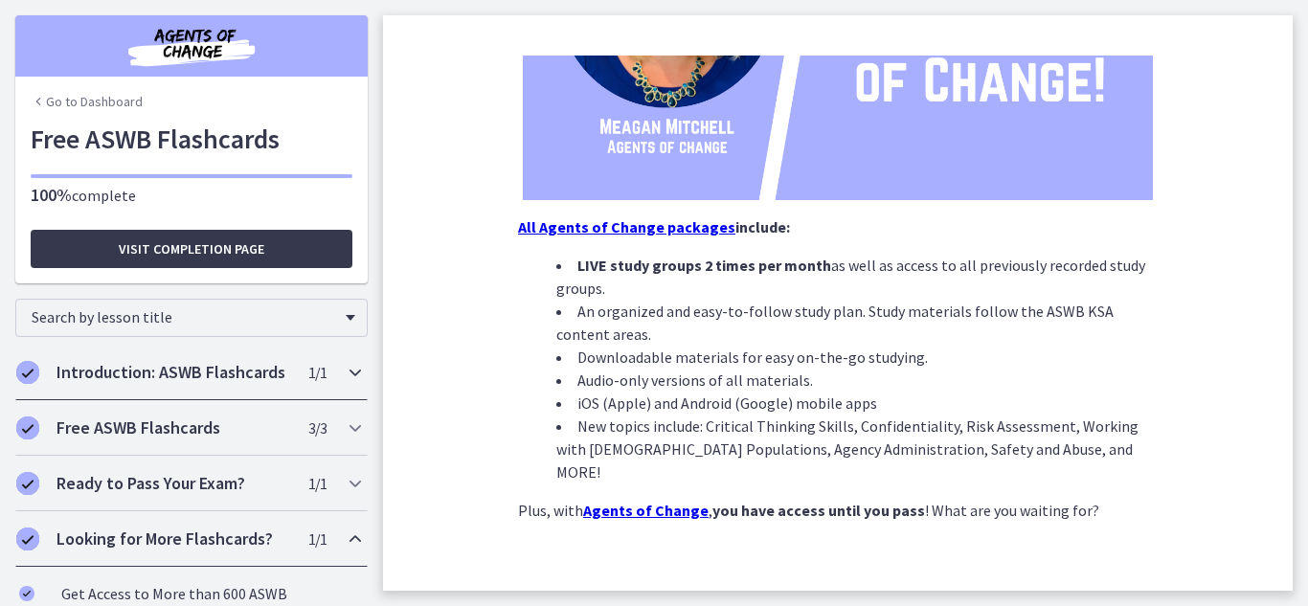
click at [140, 381] on h2 "Introduction: ASWB Flashcards" at bounding box center [174, 372] width 234 height 23
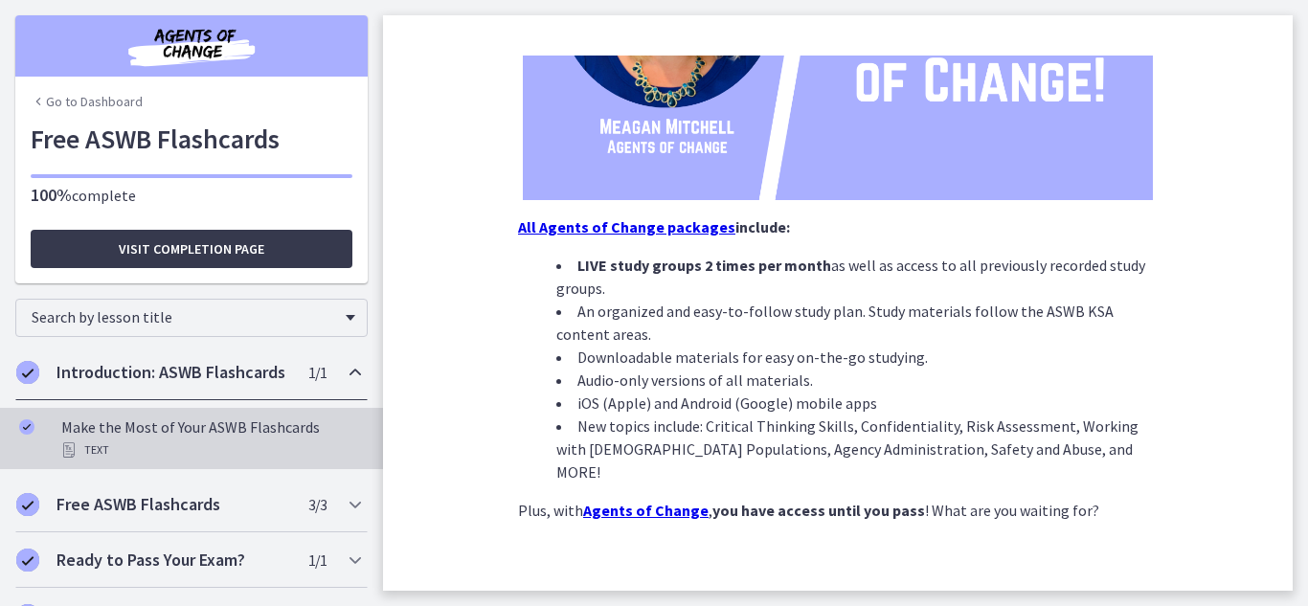
click at [108, 460] on div "Make the Most of Your ASWB Flashcards Text" at bounding box center [210, 439] width 299 height 46
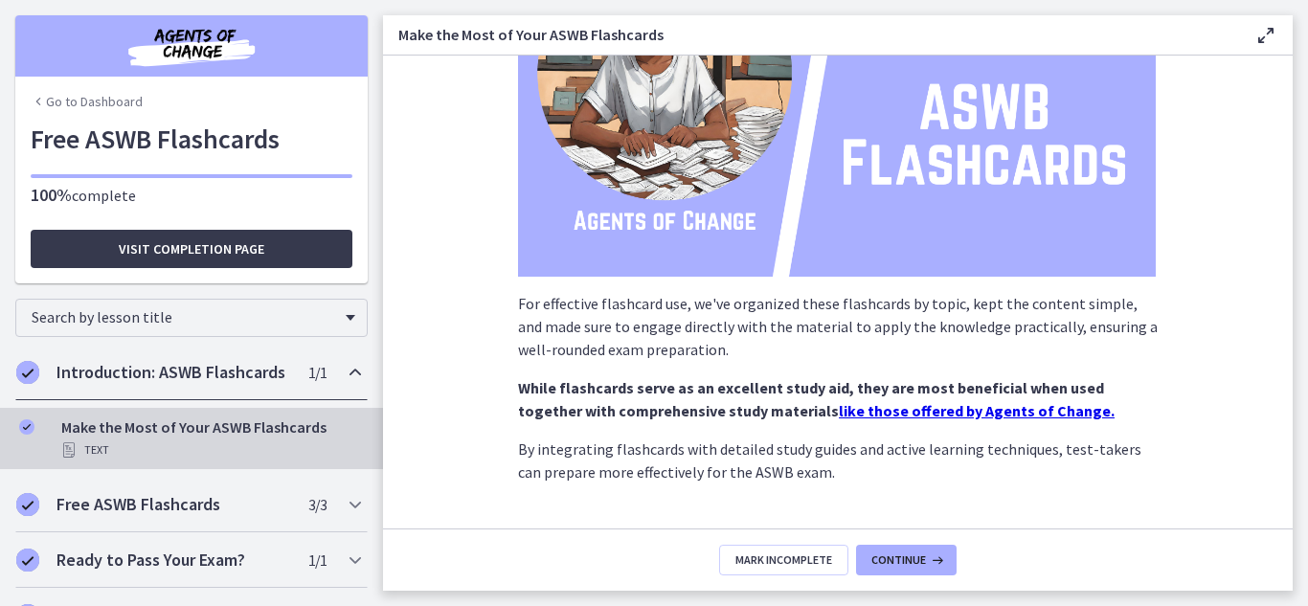
scroll to position [338, 0]
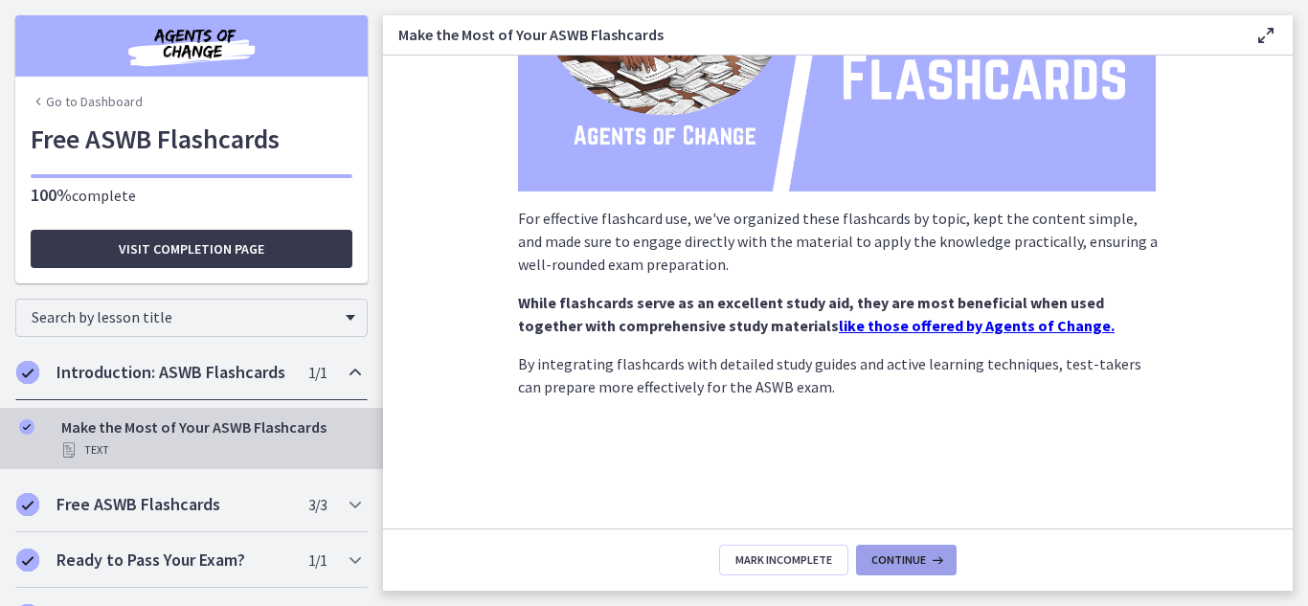
click at [890, 558] on span "Continue" at bounding box center [899, 560] width 55 height 15
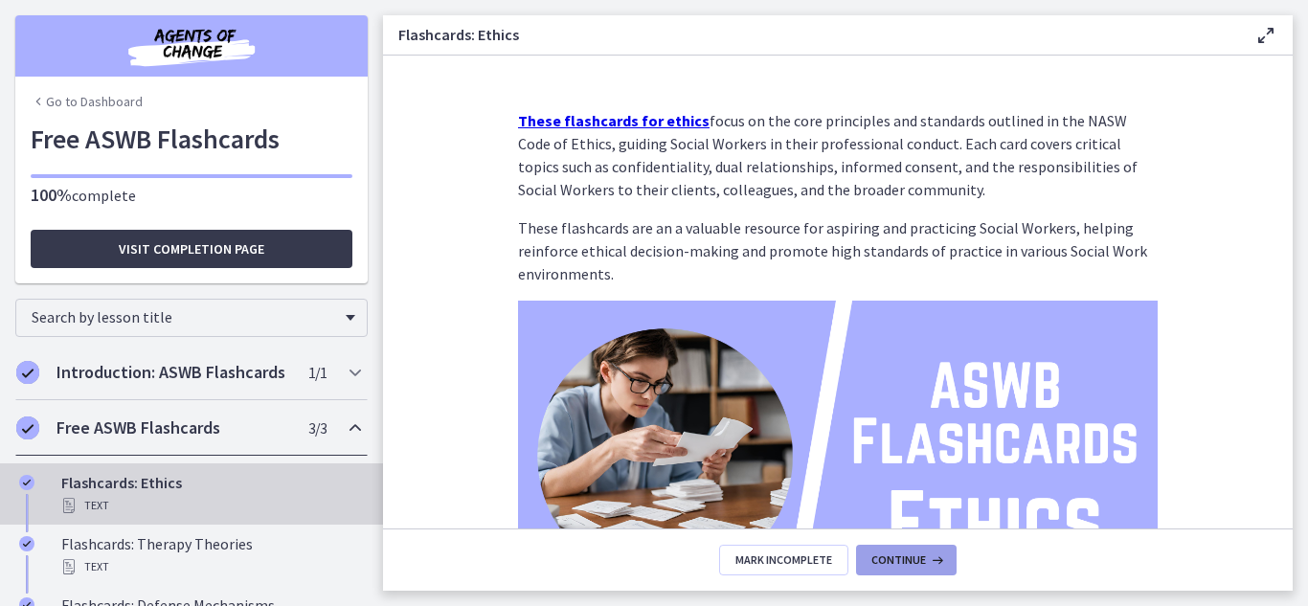
click at [890, 558] on span "Continue" at bounding box center [899, 560] width 55 height 15
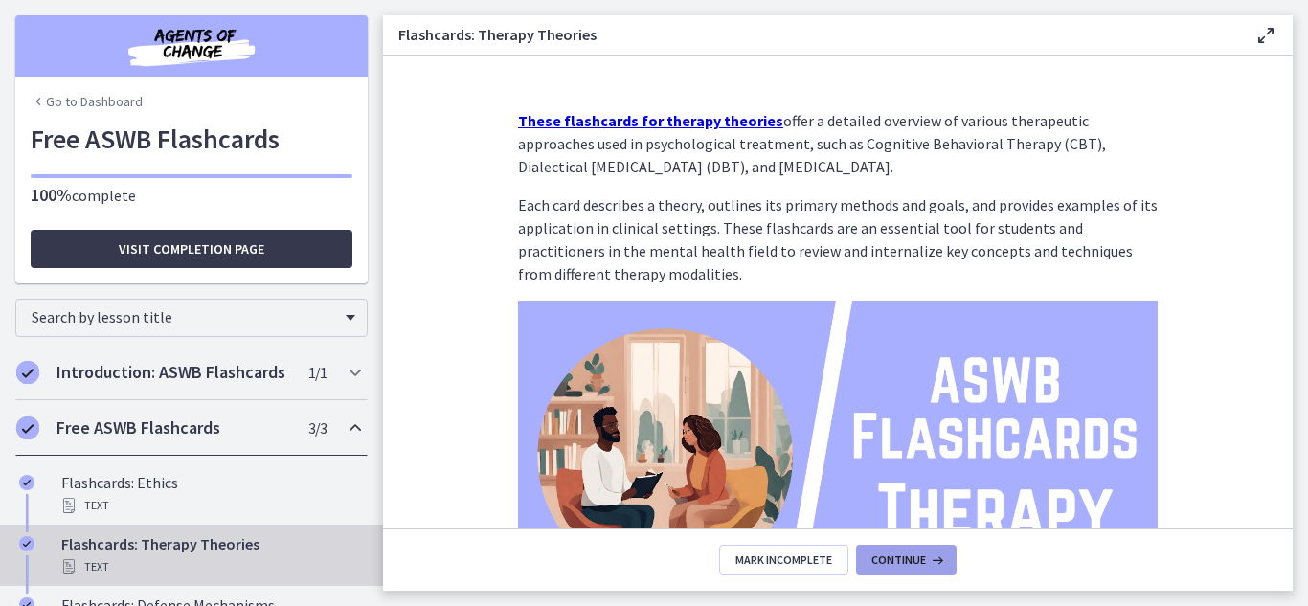
click at [890, 558] on span "Continue" at bounding box center [899, 560] width 55 height 15
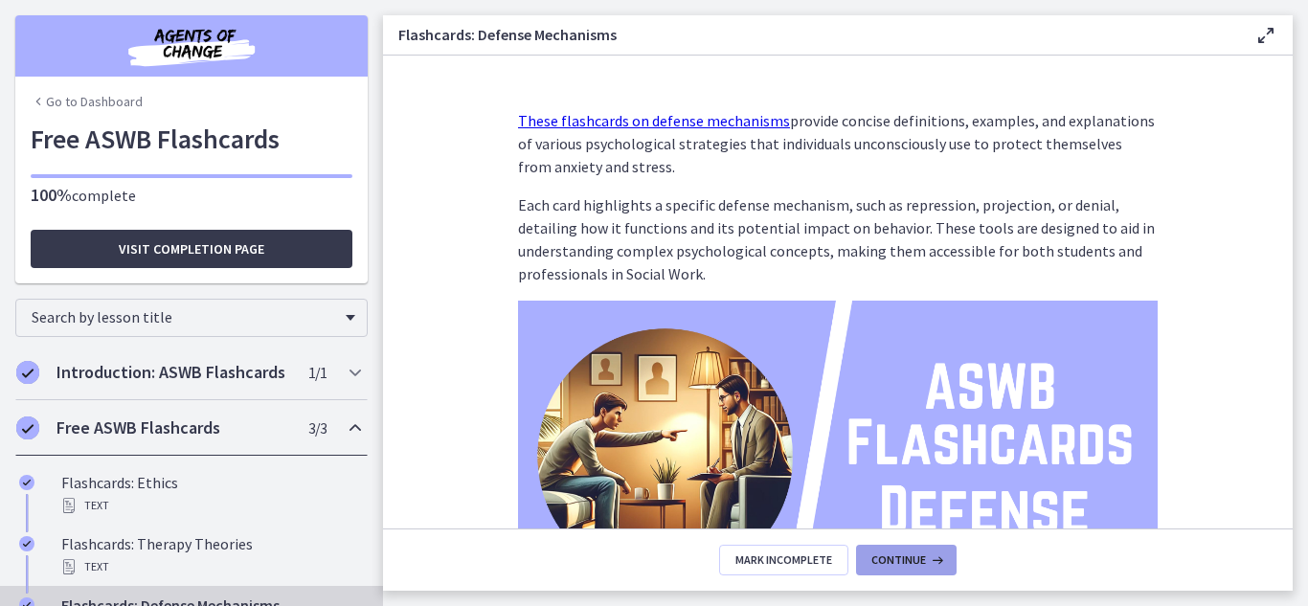
click at [890, 558] on span "Continue" at bounding box center [899, 560] width 55 height 15
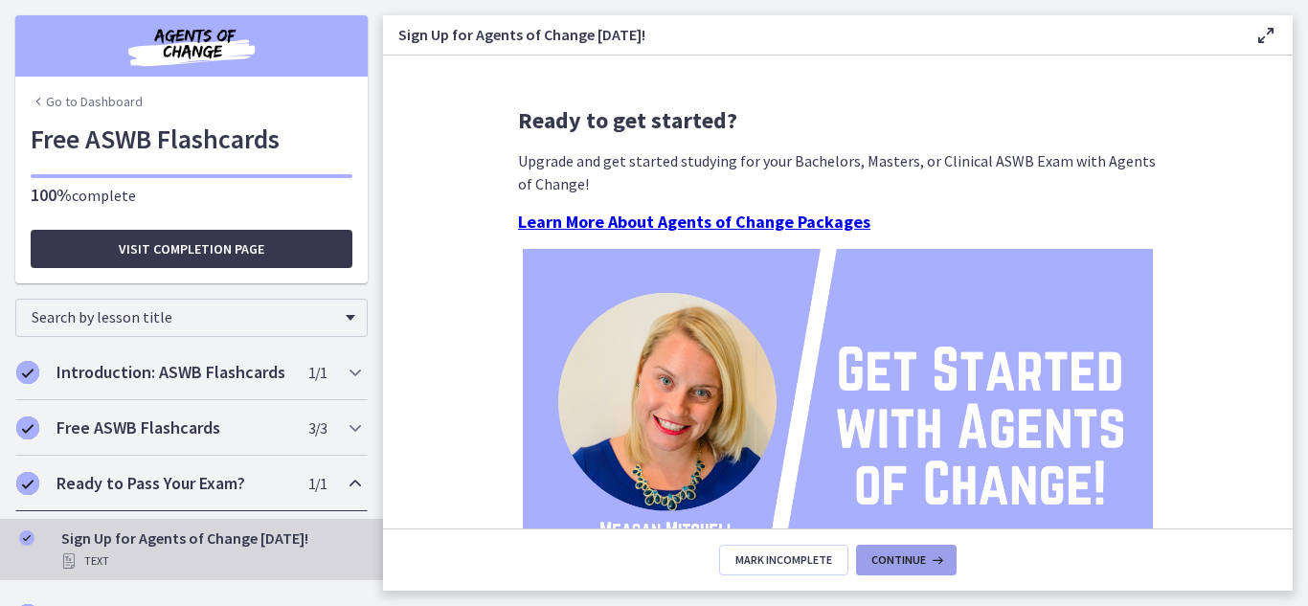
click at [890, 558] on span "Continue" at bounding box center [899, 560] width 55 height 15
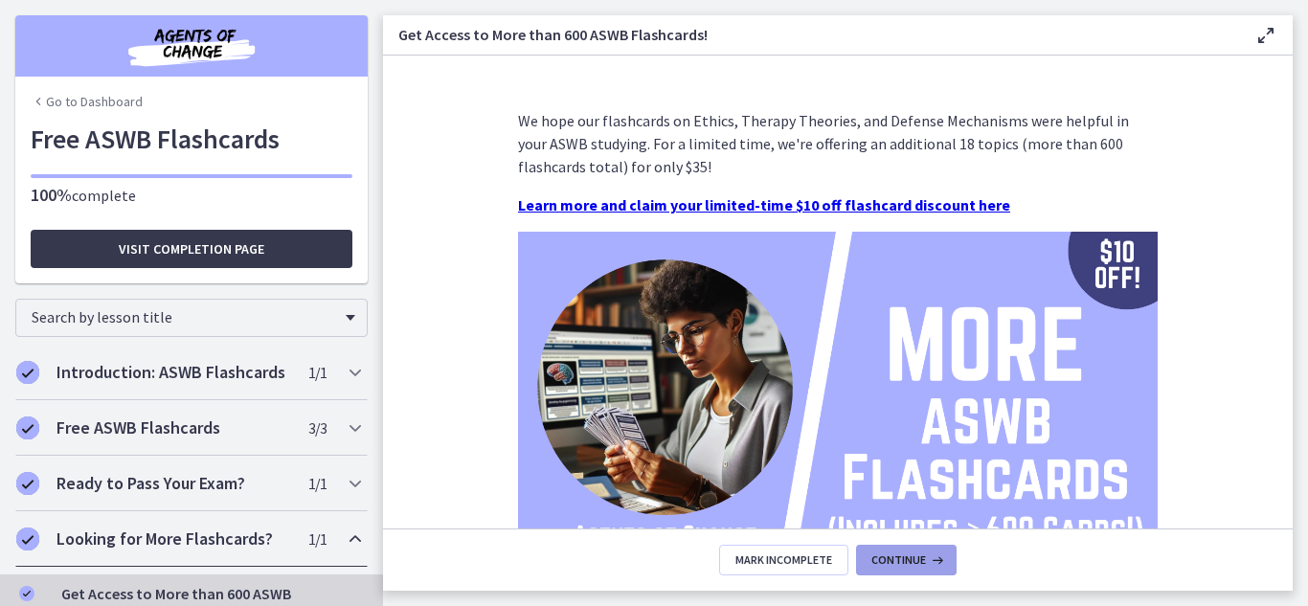
click at [890, 558] on span "Continue" at bounding box center [899, 560] width 55 height 15
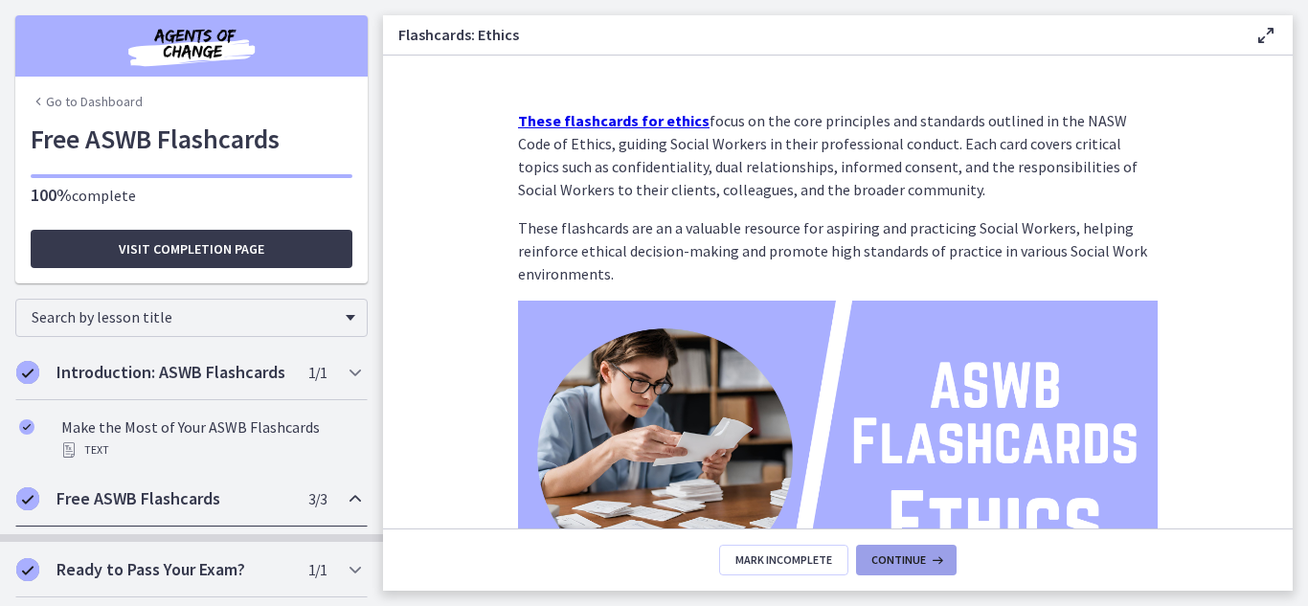
click at [890, 558] on span "Continue" at bounding box center [899, 560] width 55 height 15
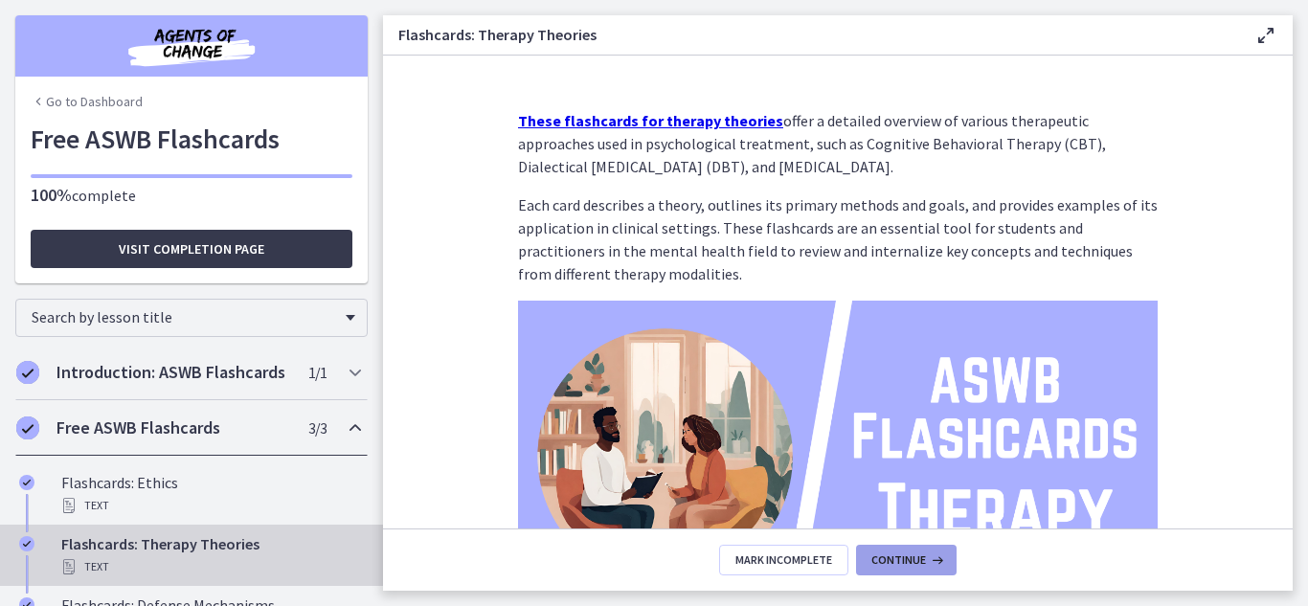
click at [890, 558] on span "Continue" at bounding box center [899, 560] width 55 height 15
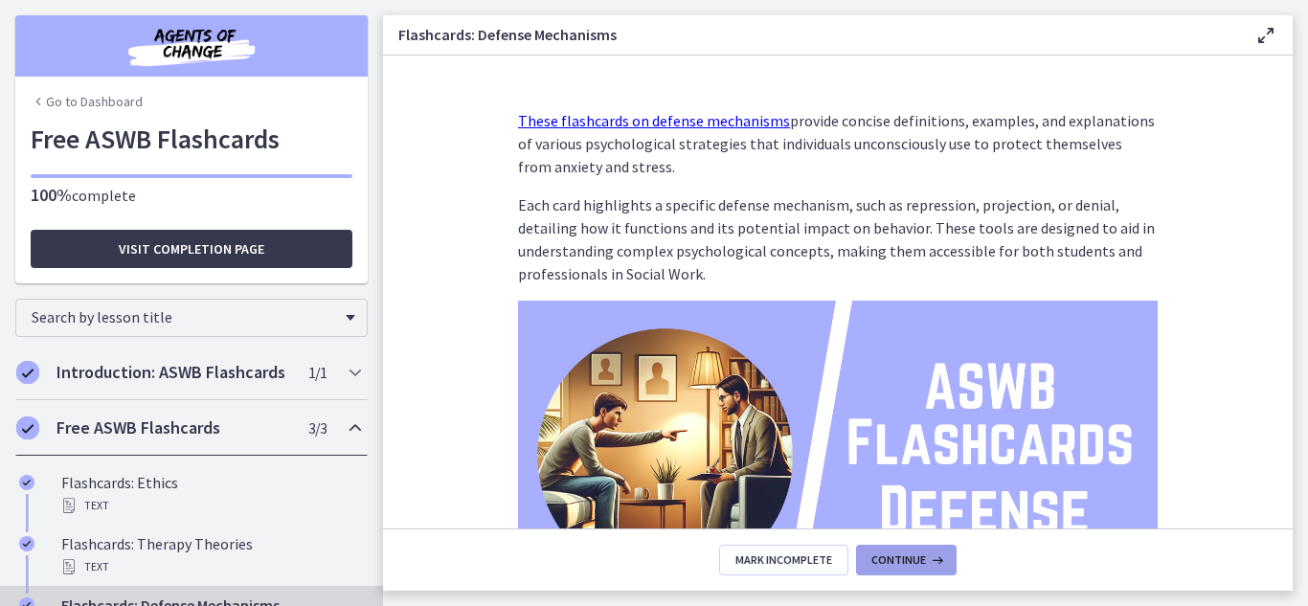
click at [890, 558] on span "Continue" at bounding box center [899, 560] width 55 height 15
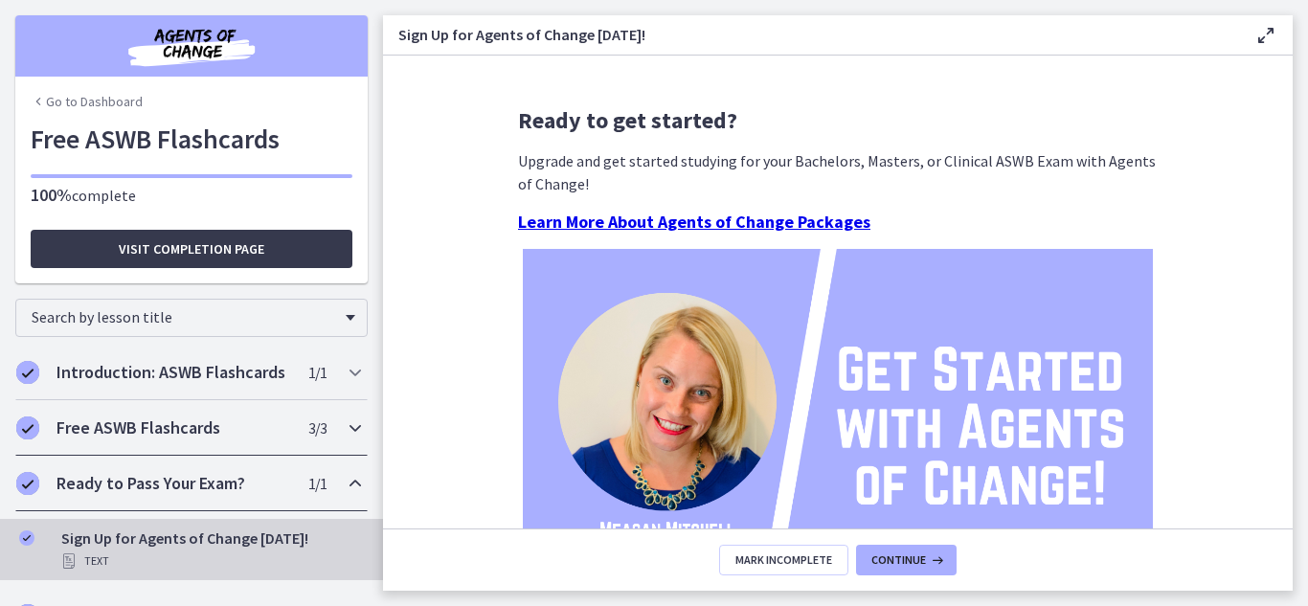
click at [308, 440] on span "3 / 3 Completed" at bounding box center [317, 428] width 18 height 23
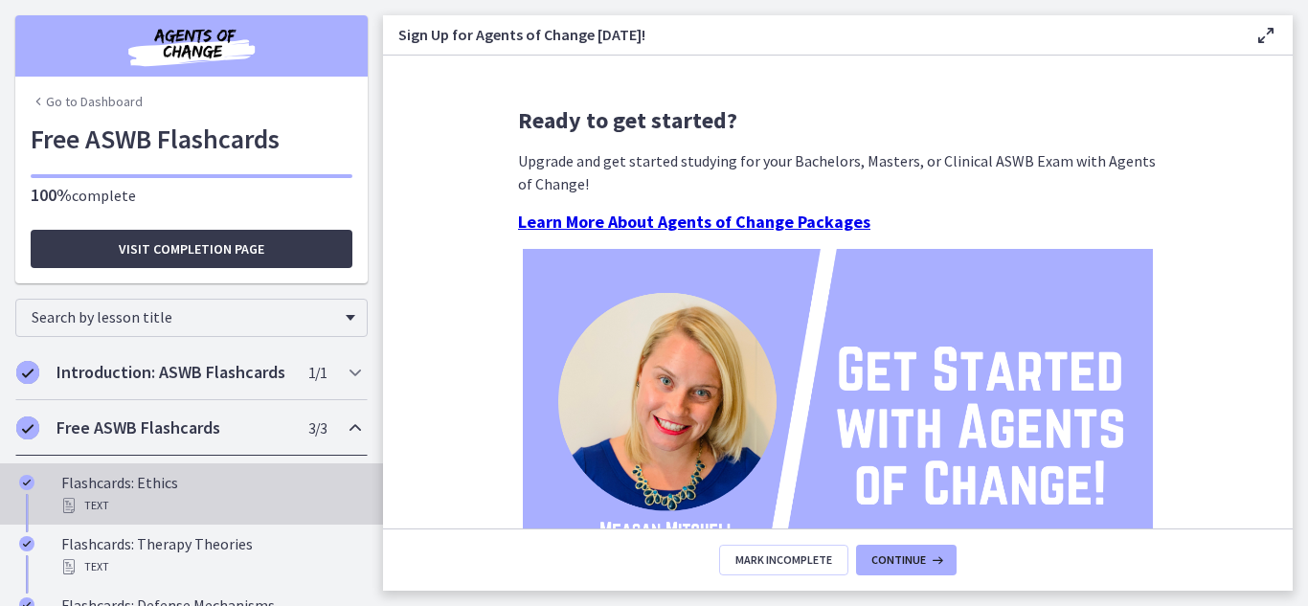
click at [135, 506] on div "Flashcards: Ethics Text" at bounding box center [210, 494] width 299 height 46
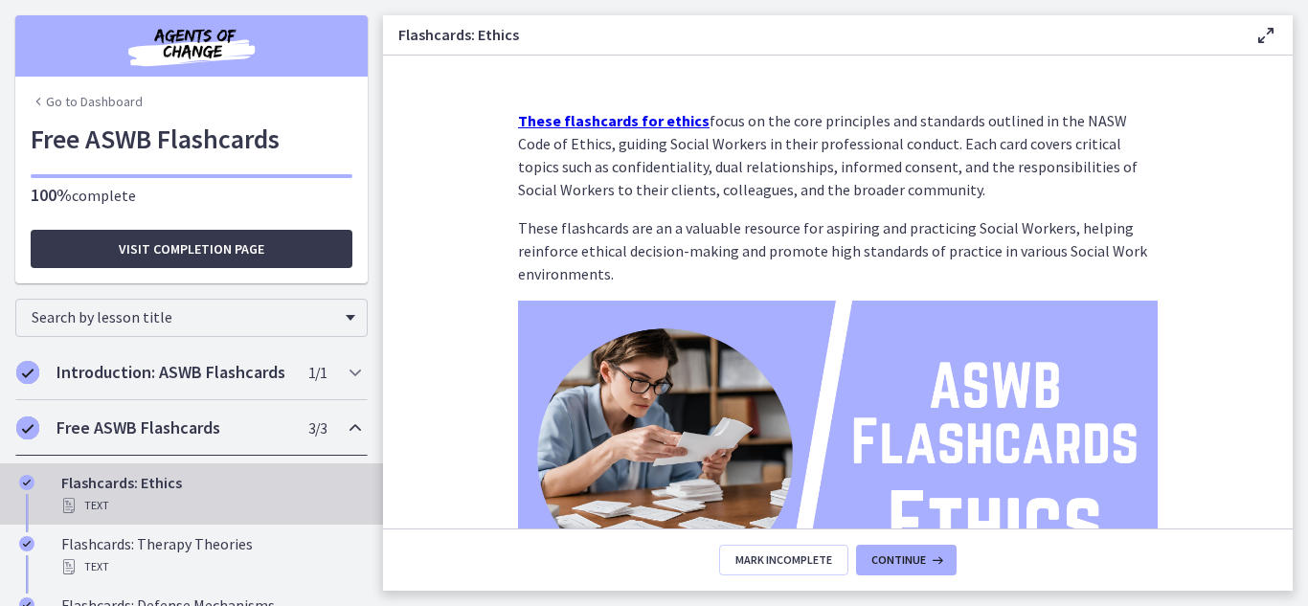
click at [616, 122] on strong "These flashcards for ethics" at bounding box center [614, 120] width 192 height 19
